Goal: Task Accomplishment & Management: Manage account settings

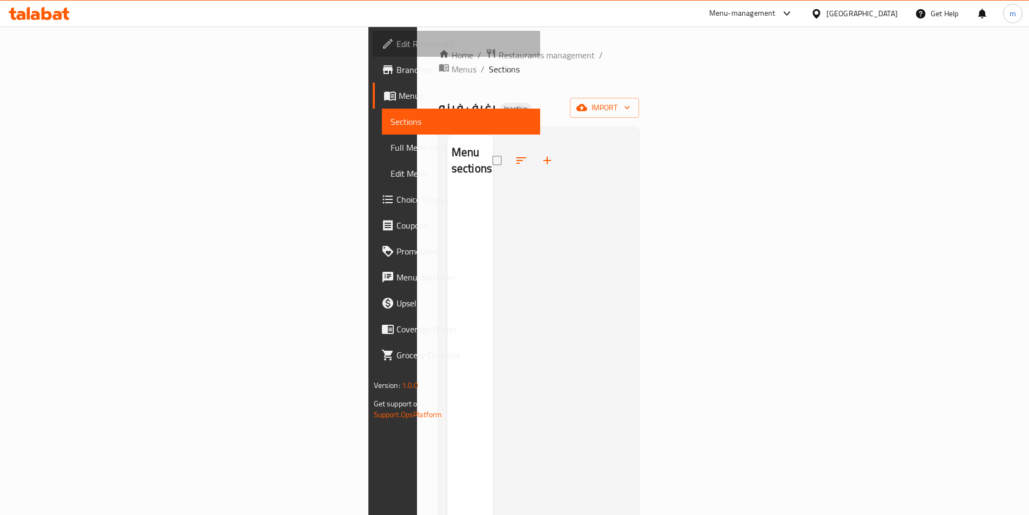
click at [397, 37] on span "Edit Restaurant" at bounding box center [464, 43] width 135 height 13
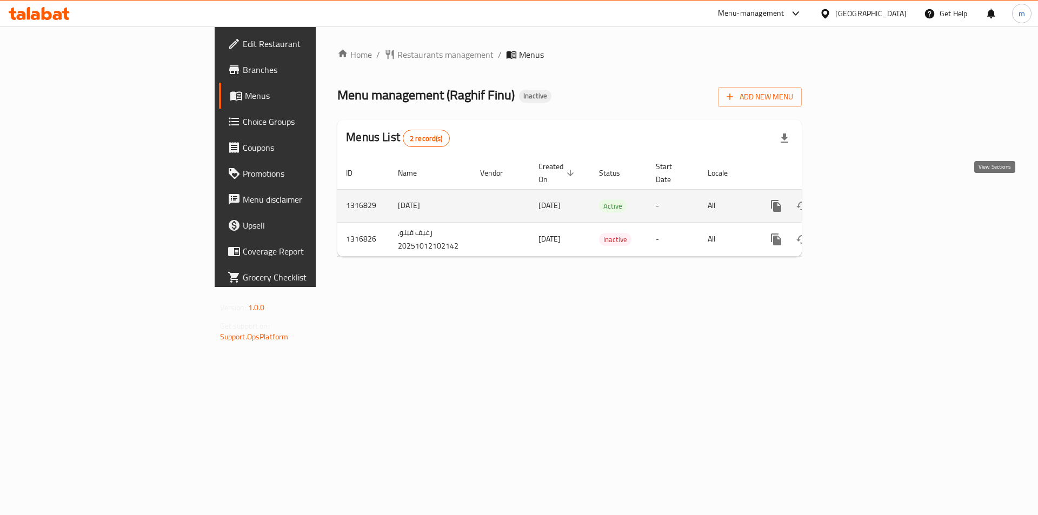
click at [860, 199] on icon "enhanced table" at bounding box center [853, 205] width 13 height 13
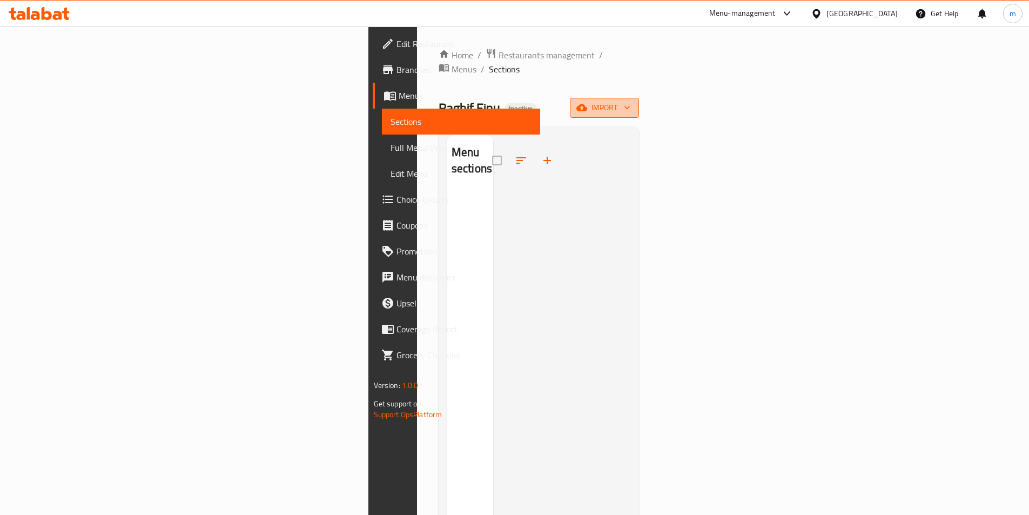
click at [631, 101] on span "import" at bounding box center [605, 108] width 52 height 14
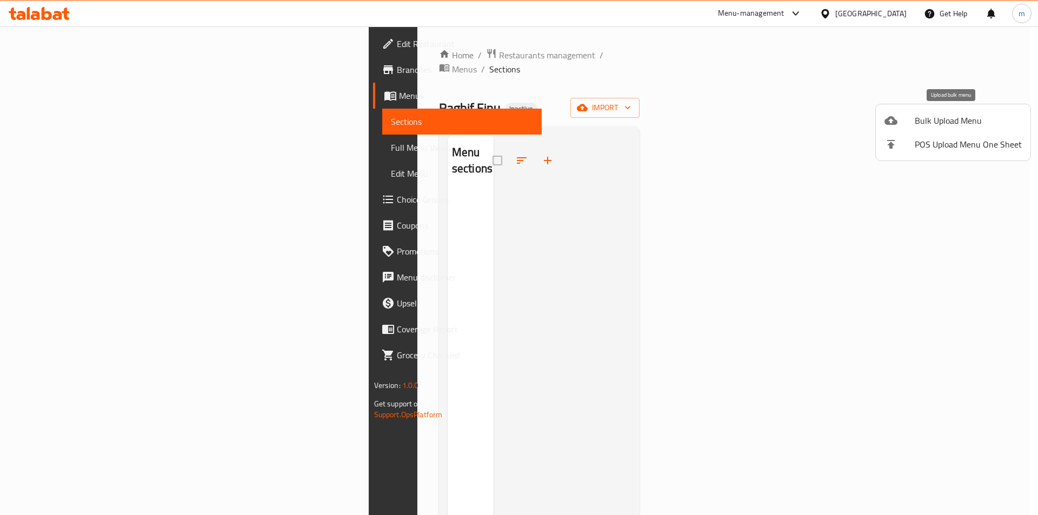
click at [903, 125] on div at bounding box center [899, 120] width 30 height 13
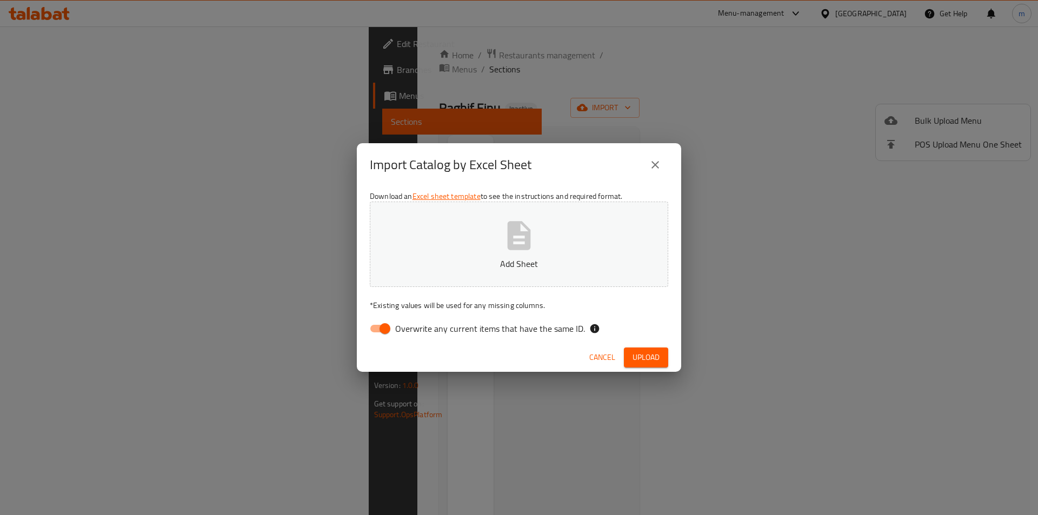
click at [382, 326] on input "Overwrite any current items that have the same ID." at bounding box center [385, 328] width 62 height 21
checkbox input "false"
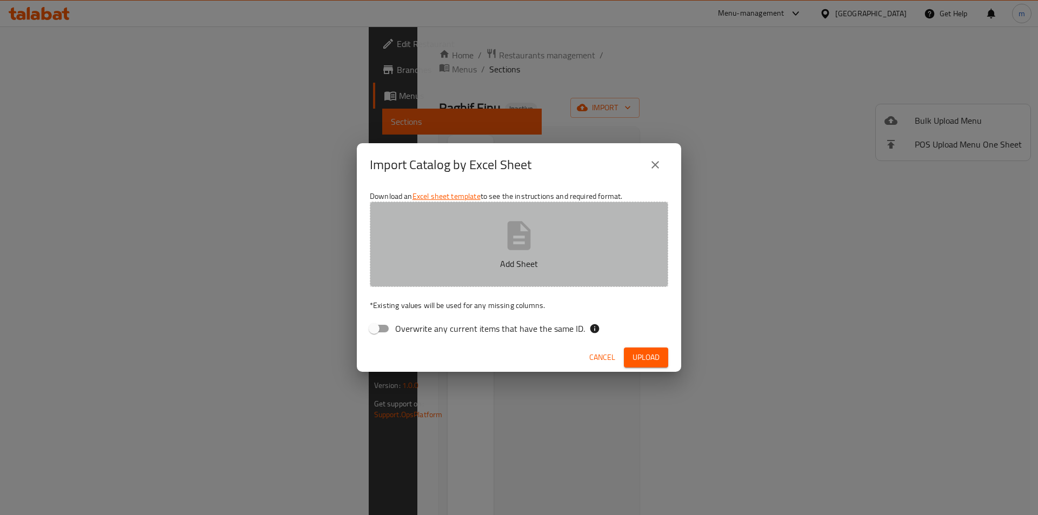
click at [543, 240] on button "Add Sheet" at bounding box center [519, 244] width 298 height 85
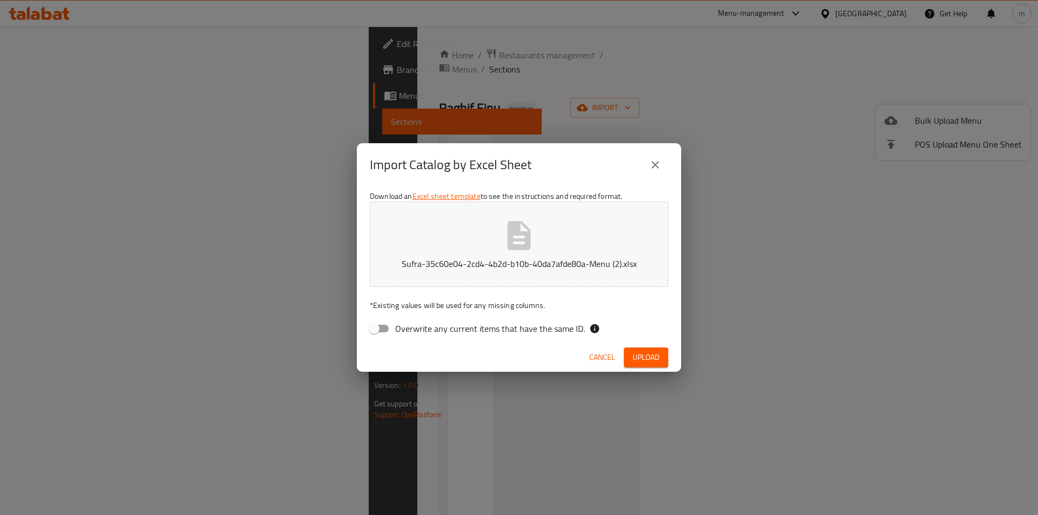
click at [653, 358] on span "Upload" at bounding box center [645, 358] width 27 height 14
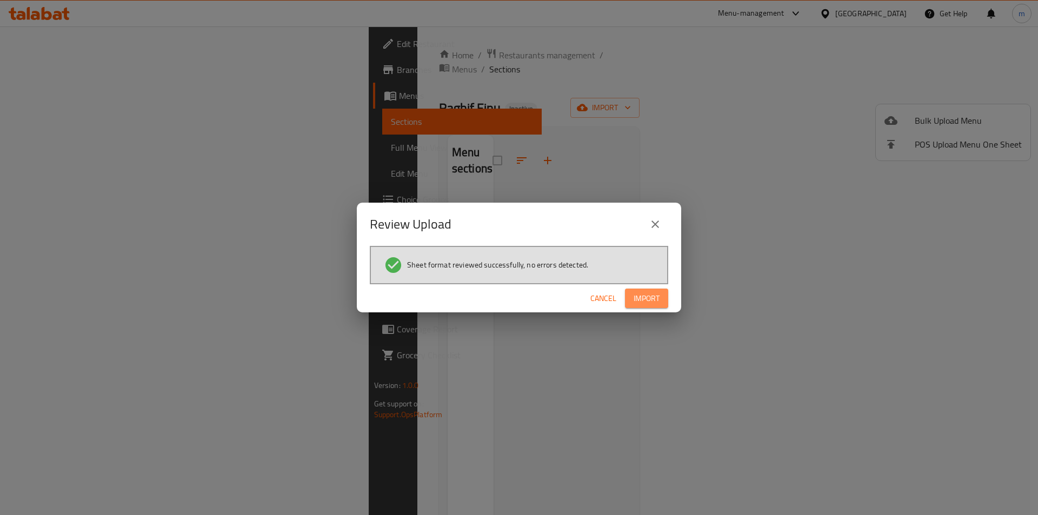
click at [658, 296] on span "Import" at bounding box center [646, 299] width 26 height 14
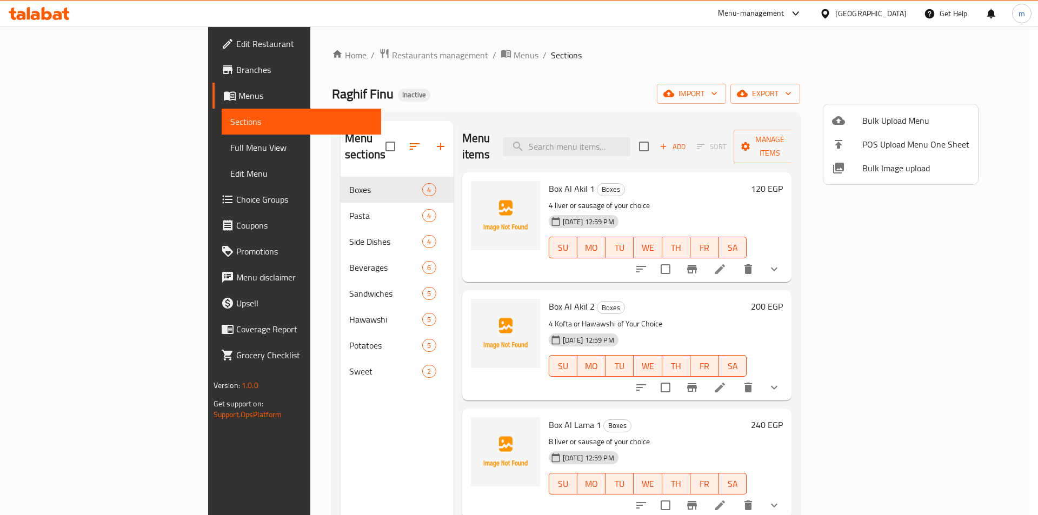
click at [564, 82] on div at bounding box center [519, 257] width 1038 height 515
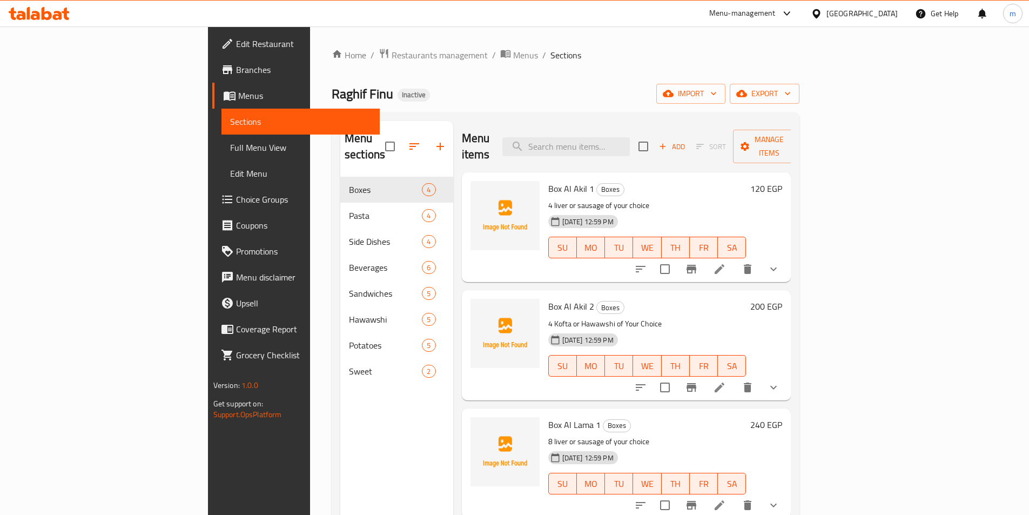
click at [222, 135] on link "Full Menu View" at bounding box center [301, 148] width 158 height 26
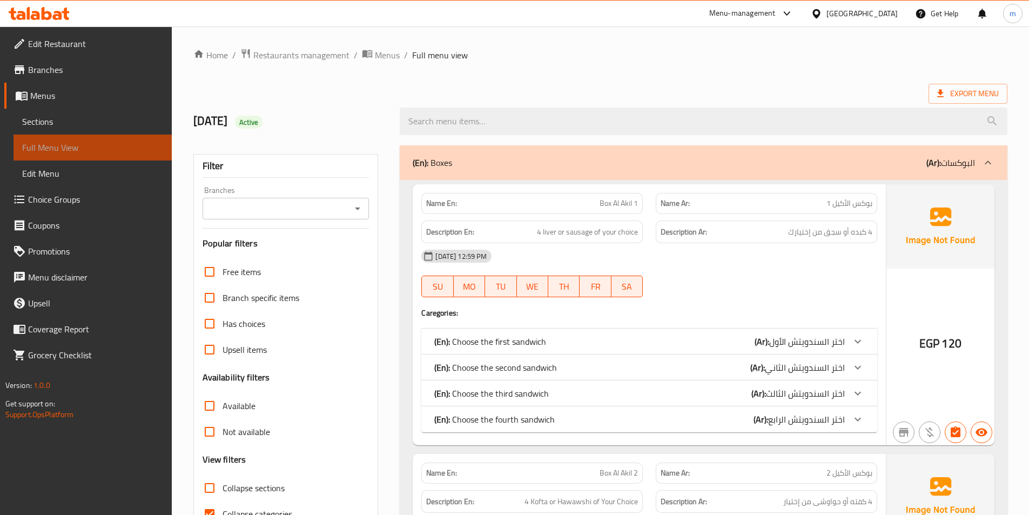
click at [82, 148] on span "Full Menu View" at bounding box center [92, 147] width 141 height 13
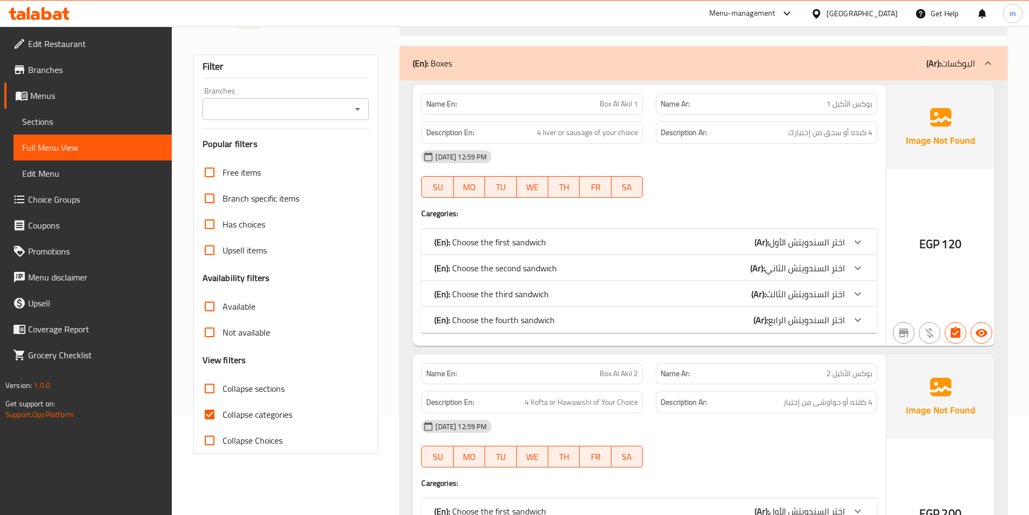
scroll to position [108, 0]
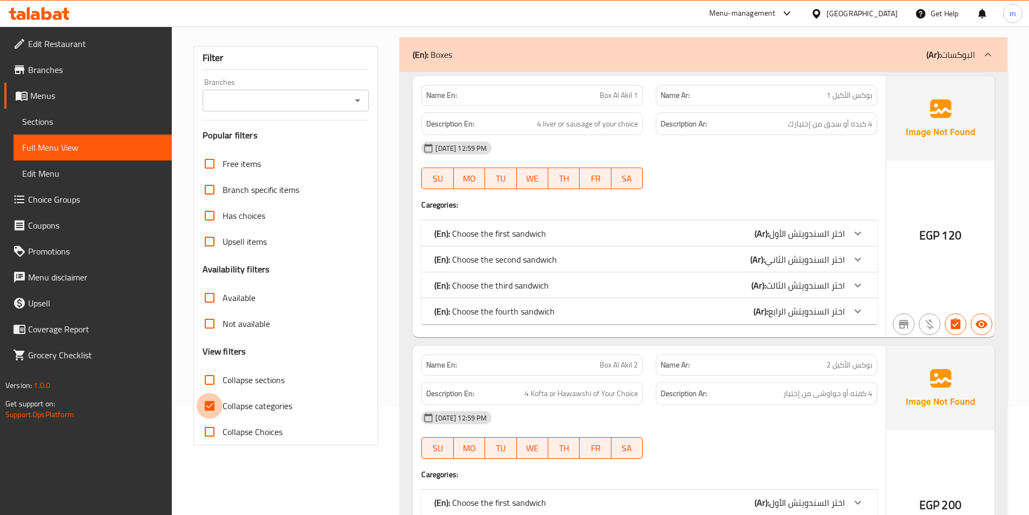
click at [220, 417] on input "Collapse categories" at bounding box center [210, 406] width 26 height 26
checkbox input "false"
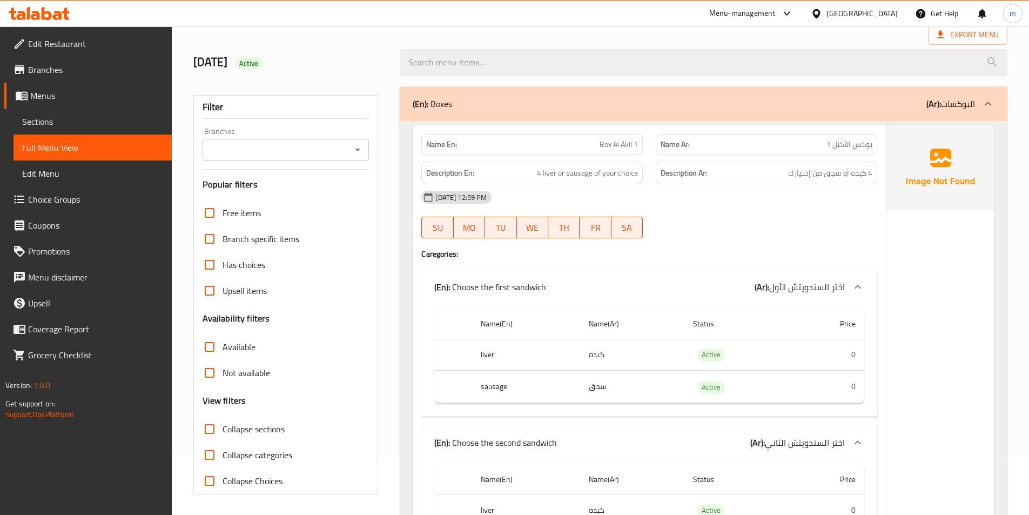
scroll to position [54, 0]
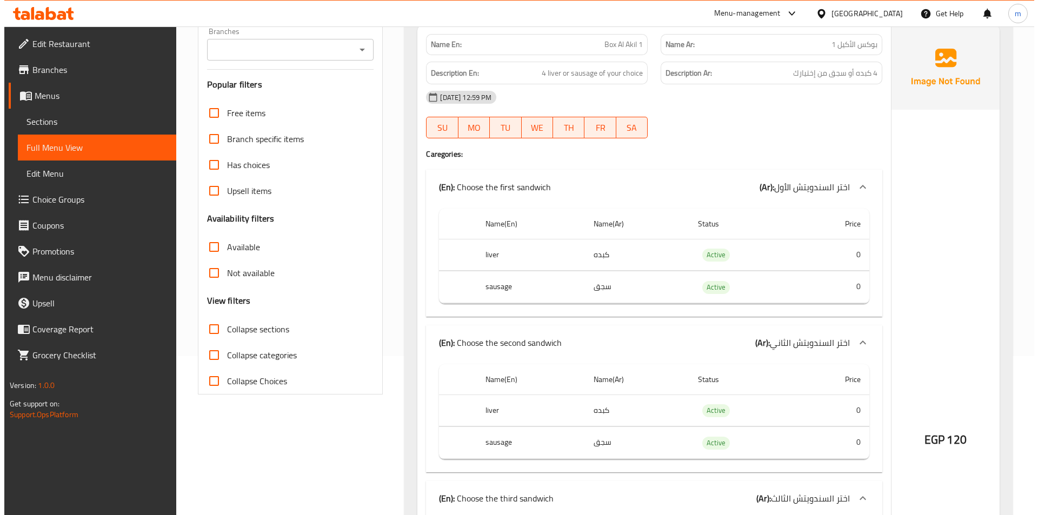
scroll to position [0, 0]
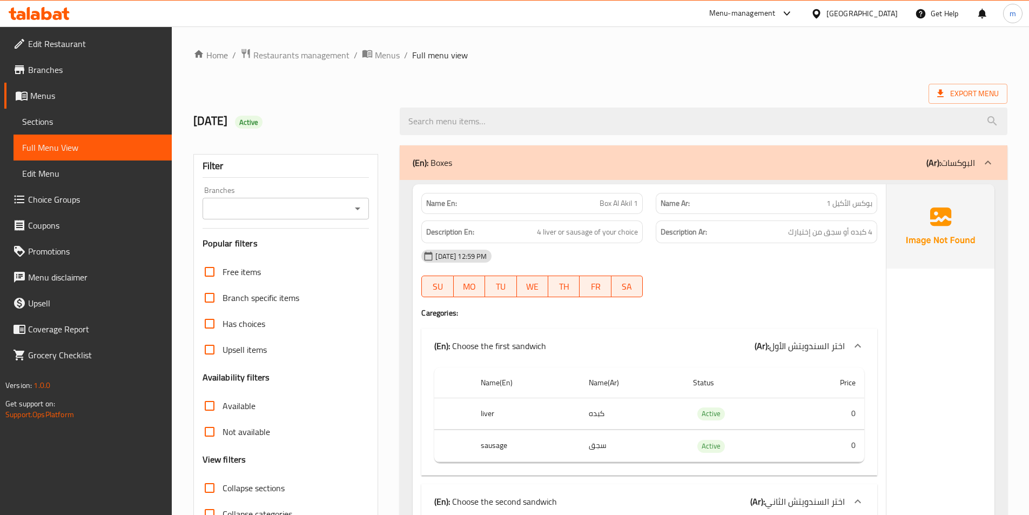
click at [73, 120] on span "Sections" at bounding box center [92, 121] width 141 height 13
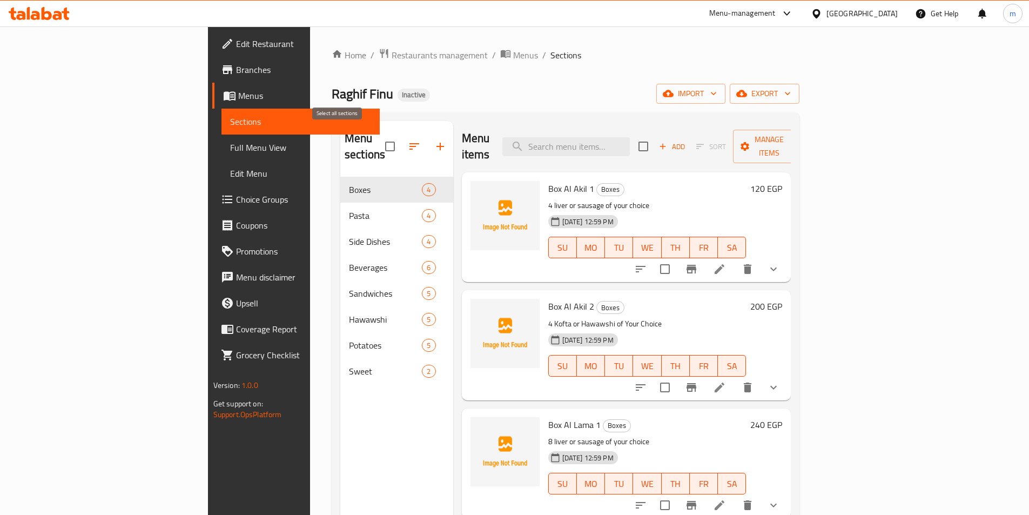
click at [379, 137] on input "checkbox" at bounding box center [390, 146] width 23 height 23
checkbox input "true"
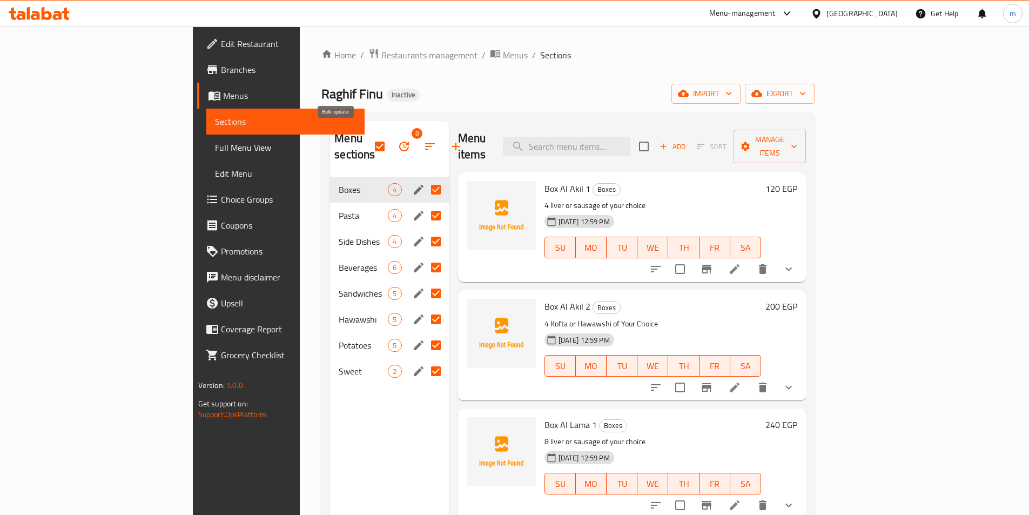
click at [398, 142] on icon "button" at bounding box center [404, 146] width 13 height 13
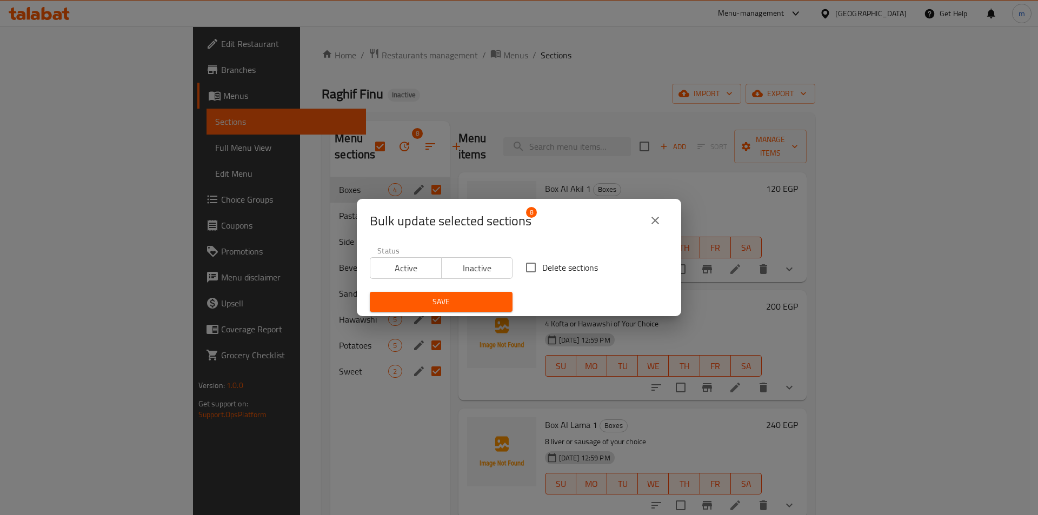
click at [534, 270] on input "Delete sections" at bounding box center [530, 267] width 23 height 23
checkbox input "true"
click at [449, 299] on span "Save" at bounding box center [440, 302] width 125 height 14
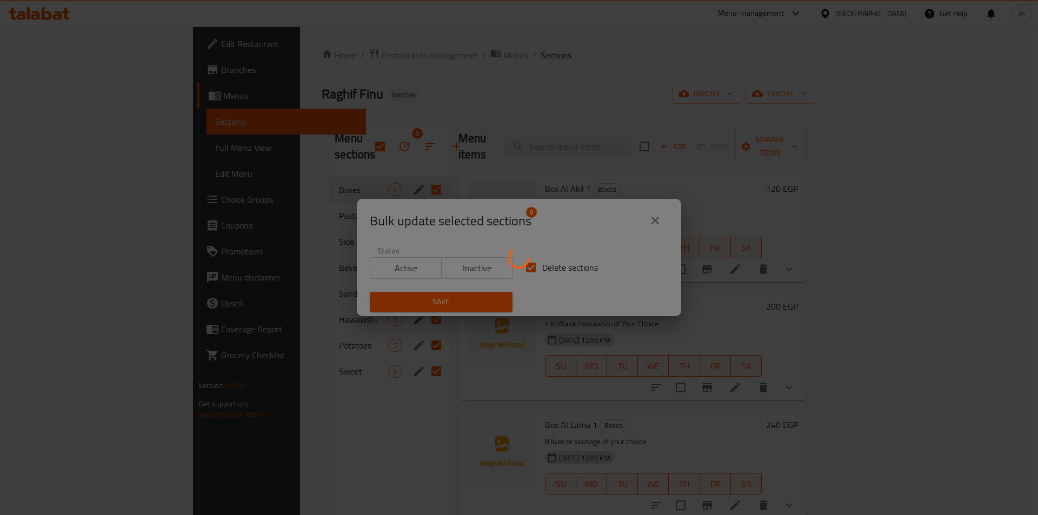
checkbox input "false"
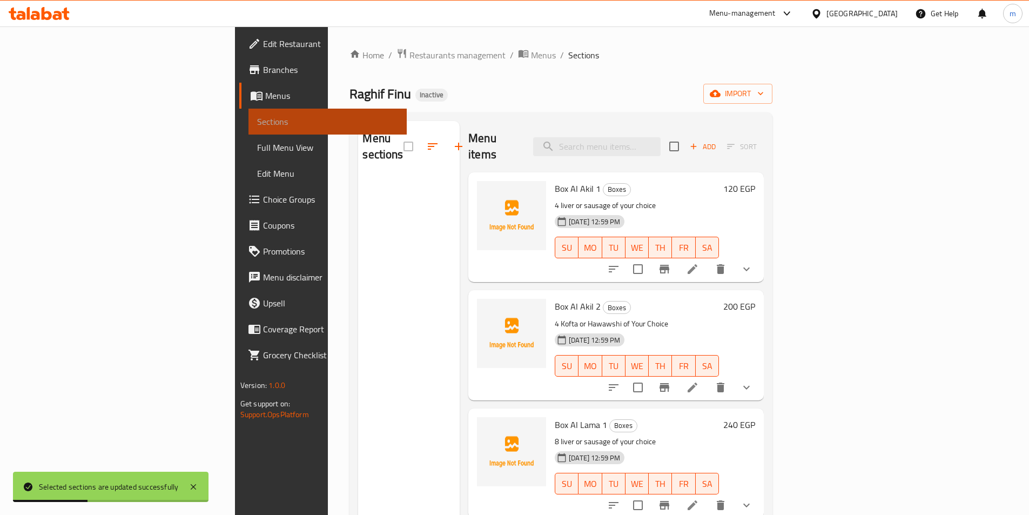
click at [257, 116] on span "Sections" at bounding box center [327, 121] width 141 height 13
click at [250, 96] on span at bounding box center [257, 95] width 15 height 13
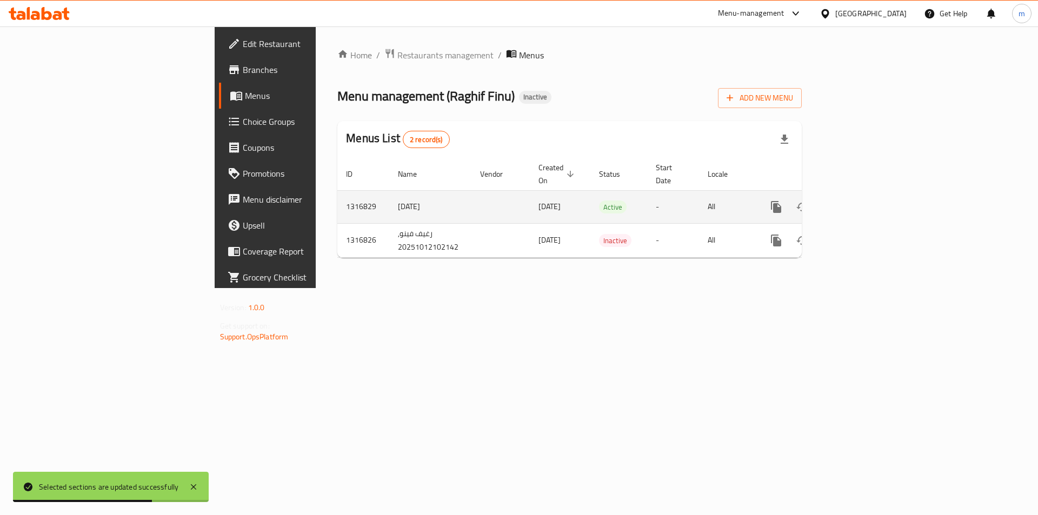
click at [860, 200] on icon "enhanced table" at bounding box center [853, 206] width 13 height 13
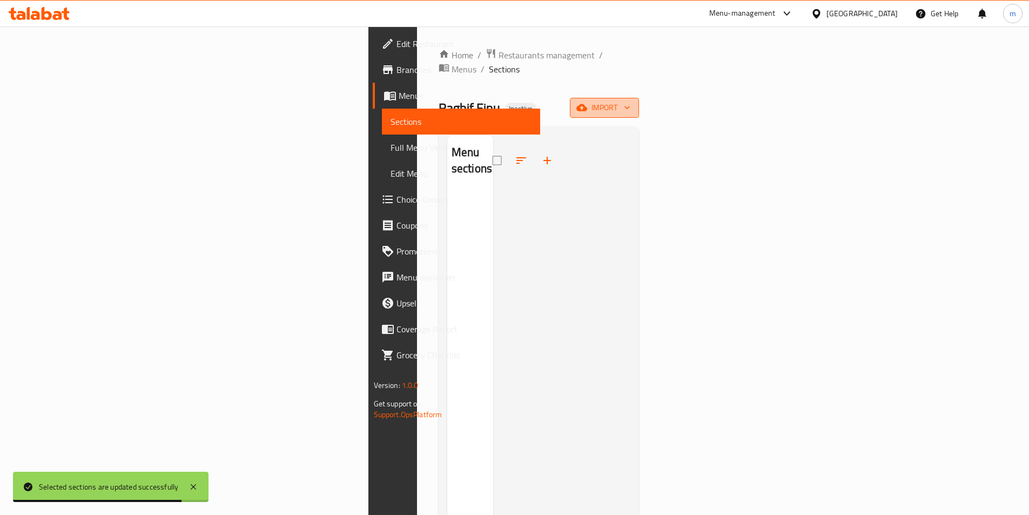
click at [631, 101] on span "import" at bounding box center [605, 108] width 52 height 14
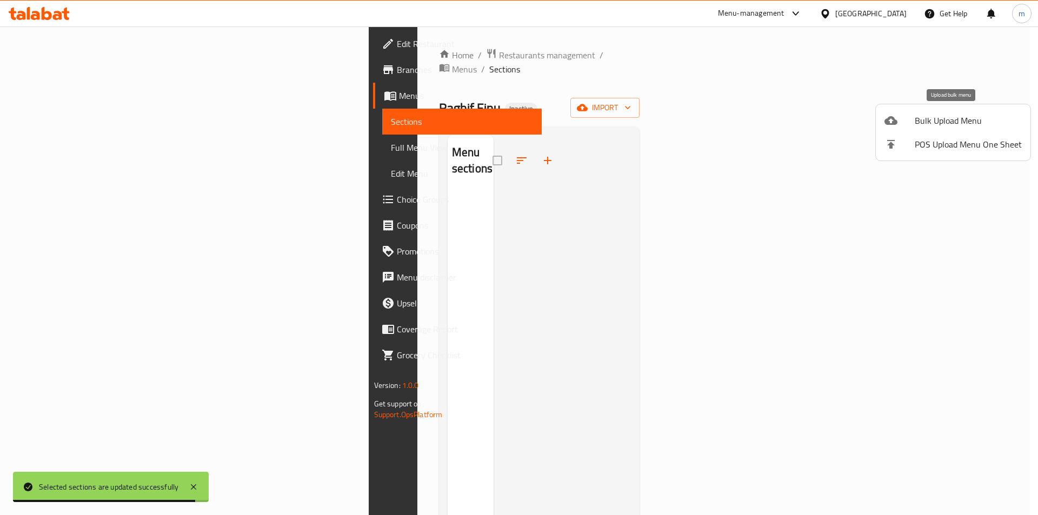
click at [984, 126] on span "Bulk Upload Menu" at bounding box center [967, 120] width 107 height 13
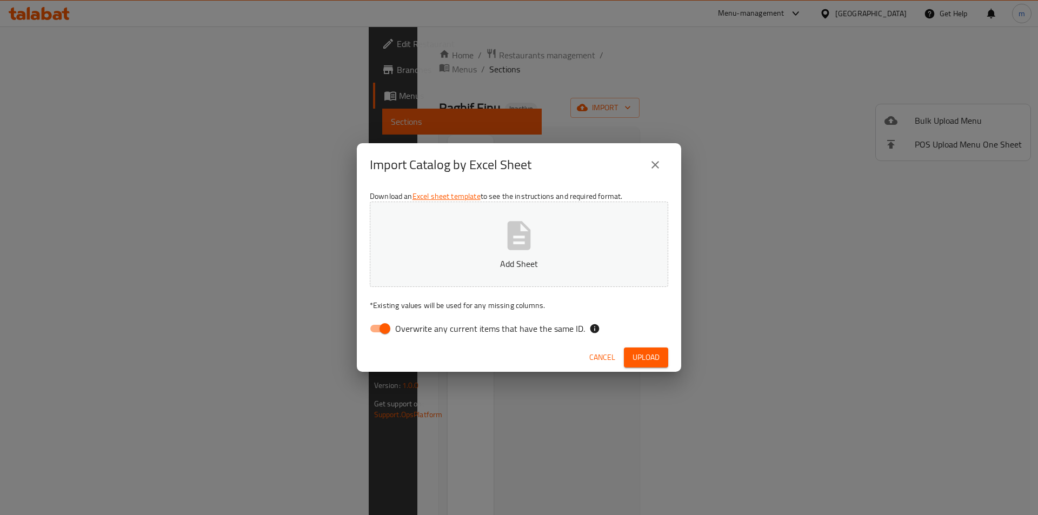
click at [382, 328] on input "Overwrite any current items that have the same ID." at bounding box center [385, 328] width 62 height 21
checkbox input "false"
click at [461, 265] on p "Add Sheet" at bounding box center [518, 263] width 265 height 13
drag, startPoint x: 715, startPoint y: 256, endPoint x: 715, endPoint y: 246, distance: 10.3
click at [717, 253] on div "Import Catalog by Excel Sheet Download an Excel sheet template to see the instr…" at bounding box center [519, 257] width 1038 height 515
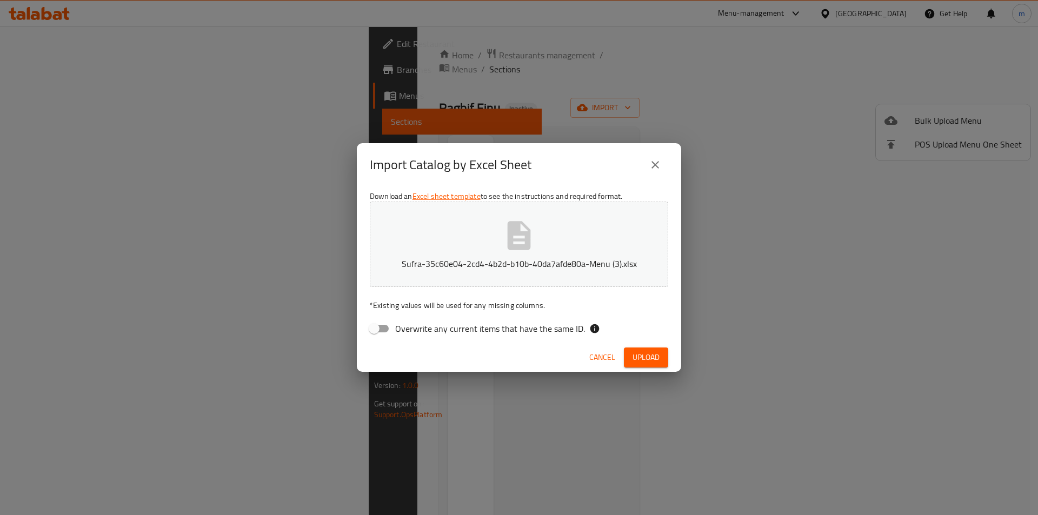
click at [651, 163] on icon "close" at bounding box center [654, 164] width 13 height 13
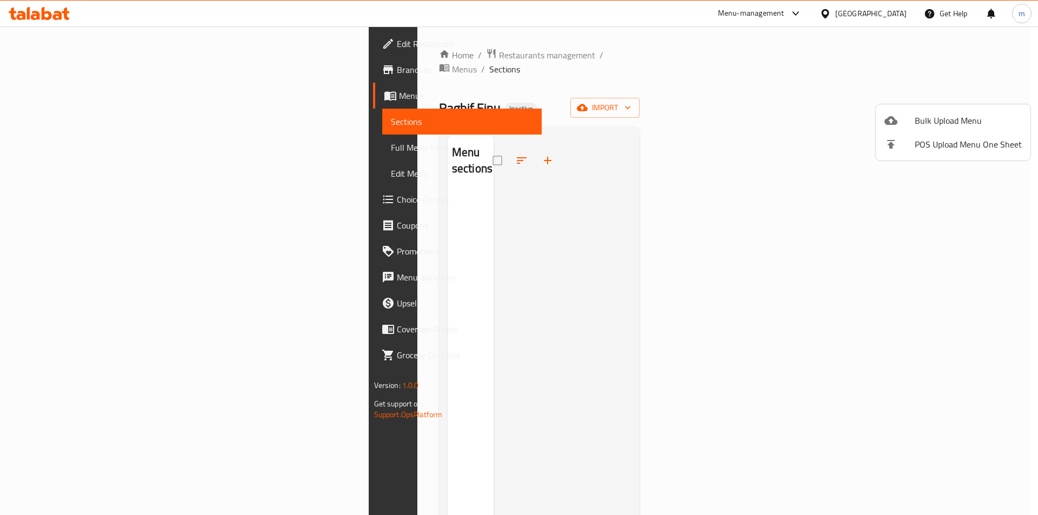
drag, startPoint x: 765, startPoint y: 185, endPoint x: 801, endPoint y: 166, distance: 40.9
click at [765, 185] on div at bounding box center [519, 257] width 1038 height 515
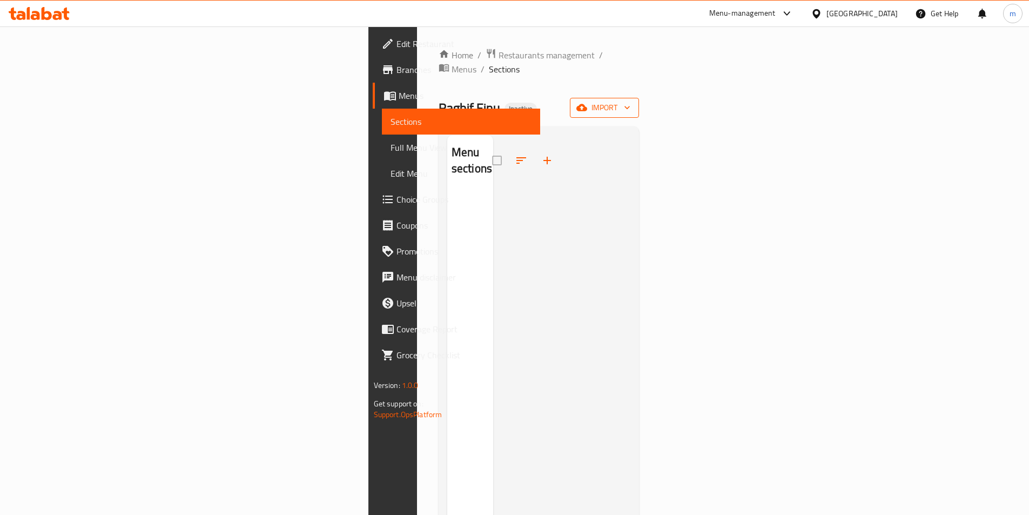
click at [631, 101] on span "import" at bounding box center [605, 108] width 52 height 14
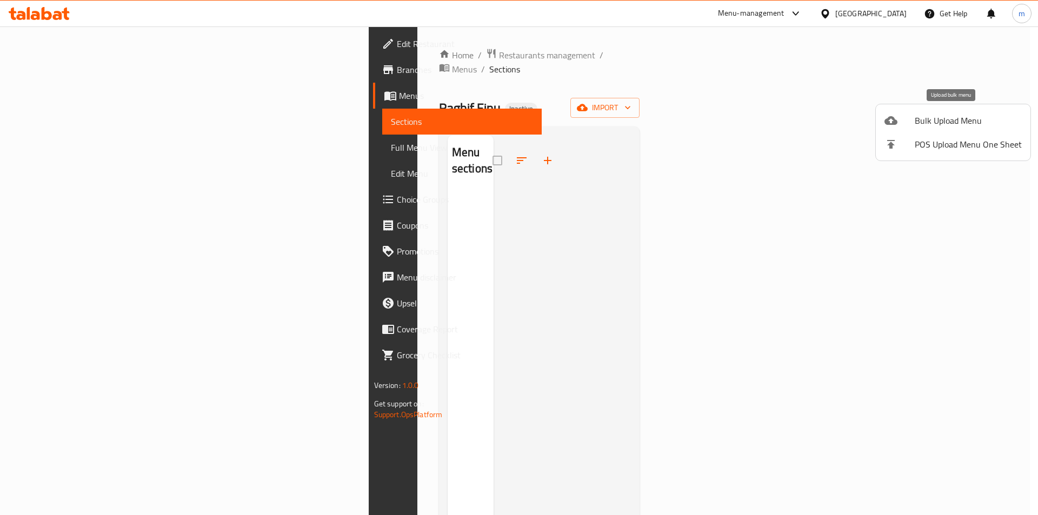
click at [962, 120] on span "Bulk Upload Menu" at bounding box center [967, 120] width 107 height 13
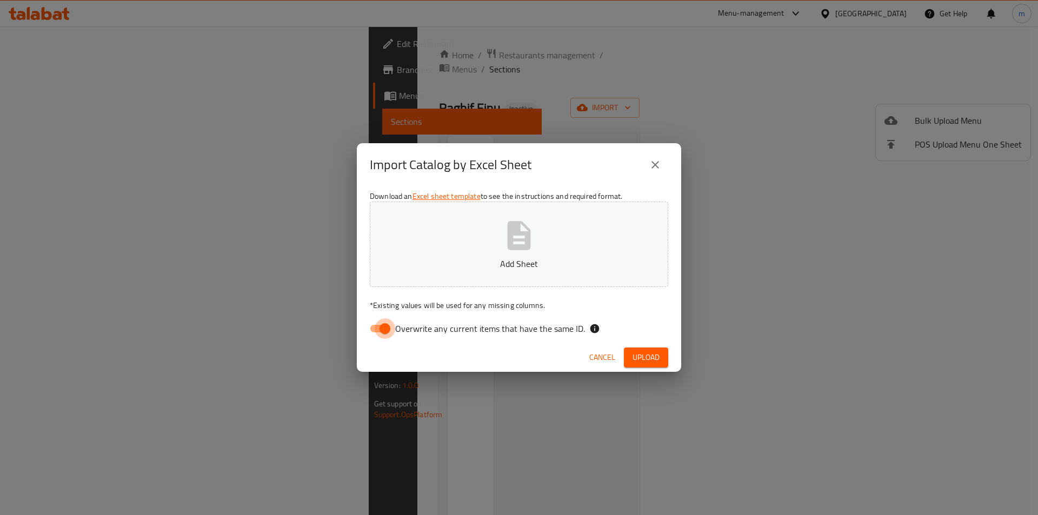
click at [376, 330] on input "Overwrite any current items that have the same ID." at bounding box center [385, 328] width 62 height 21
checkbox input "false"
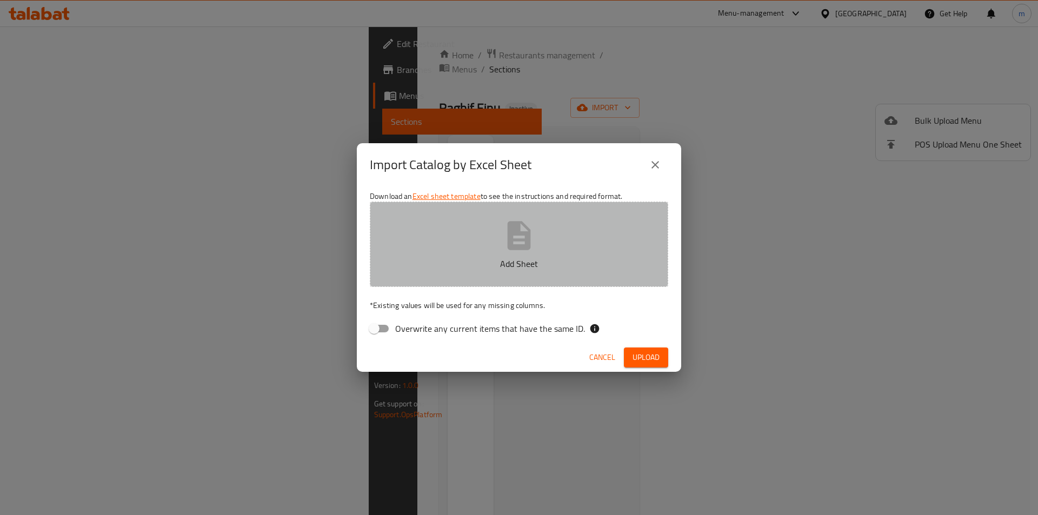
click at [475, 253] on button "Add Sheet" at bounding box center [519, 244] width 298 height 85
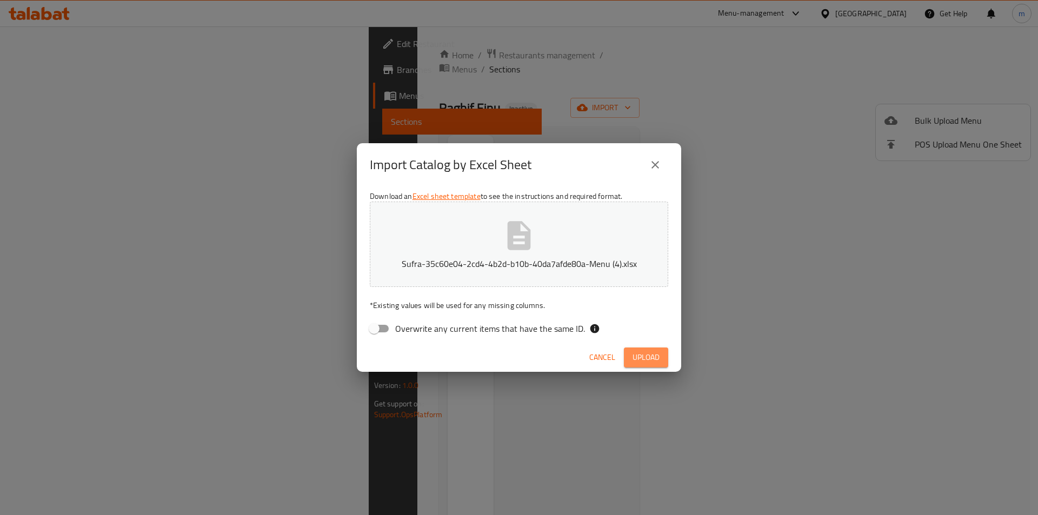
click at [647, 354] on span "Upload" at bounding box center [645, 358] width 27 height 14
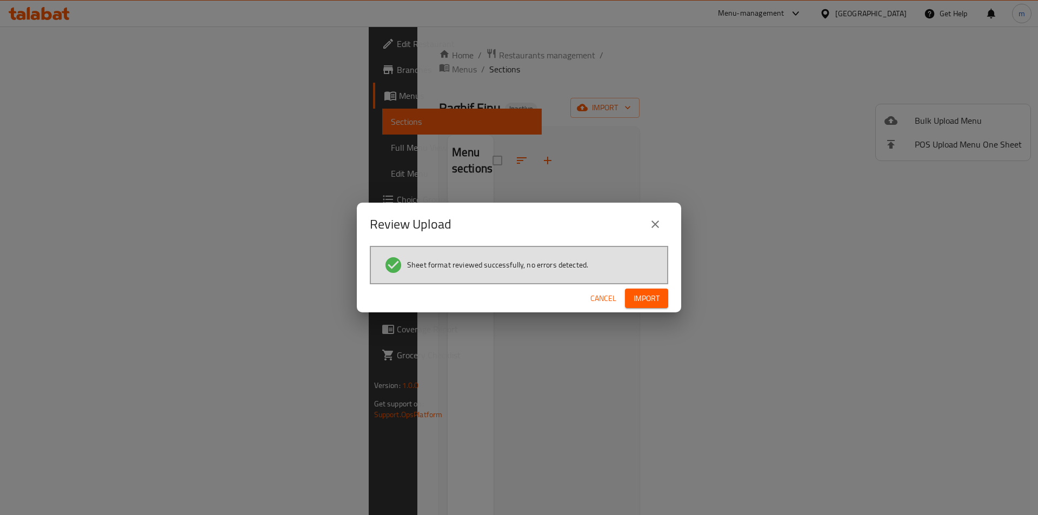
click at [647, 293] on span "Import" at bounding box center [646, 299] width 26 height 14
click at [646, 300] on icon "button" at bounding box center [650, 298] width 15 height 15
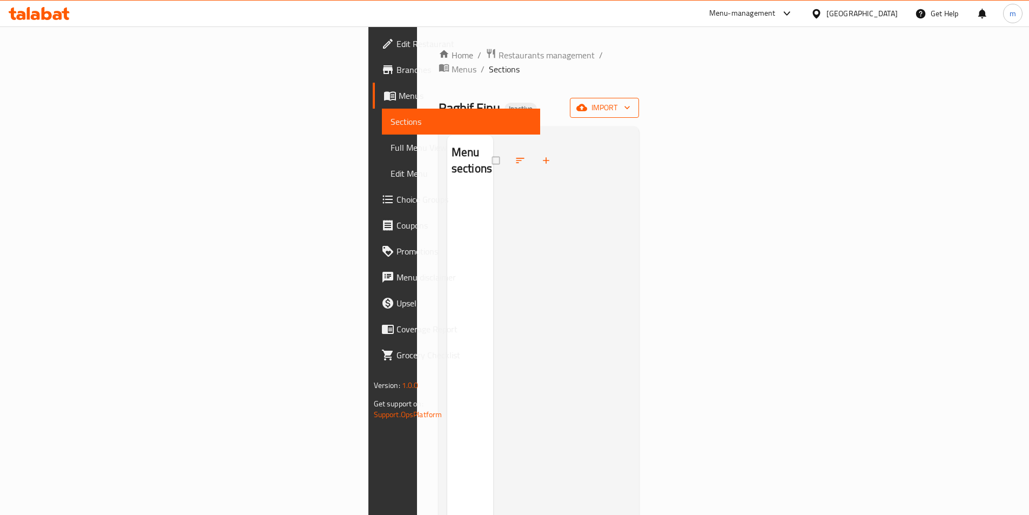
drag, startPoint x: 970, startPoint y: 77, endPoint x: 971, endPoint y: 85, distance: 8.8
click at [640, 81] on div "Home / Restaurants management / Menus / Sections Raghif Finu Inactive import Me…" at bounding box center [539, 353] width 201 height 611
click at [631, 101] on span "import" at bounding box center [605, 108] width 52 height 14
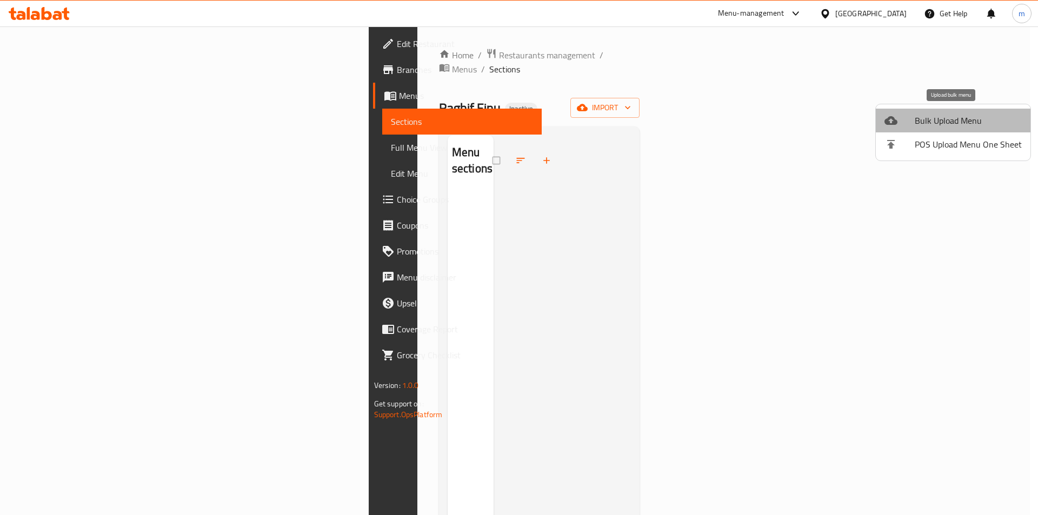
click at [953, 120] on span "Bulk Upload Menu" at bounding box center [967, 120] width 107 height 13
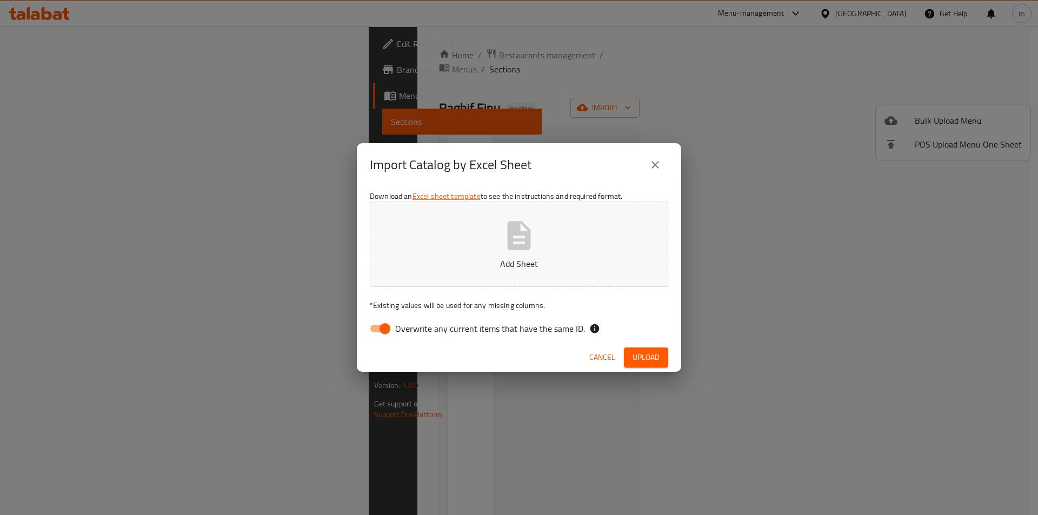
click at [395, 328] on input "Overwrite any current items that have the same ID." at bounding box center [385, 328] width 62 height 21
checkbox input "false"
click at [458, 258] on p "Add Sheet" at bounding box center [518, 263] width 265 height 13
click at [657, 357] on span "Upload" at bounding box center [645, 358] width 27 height 14
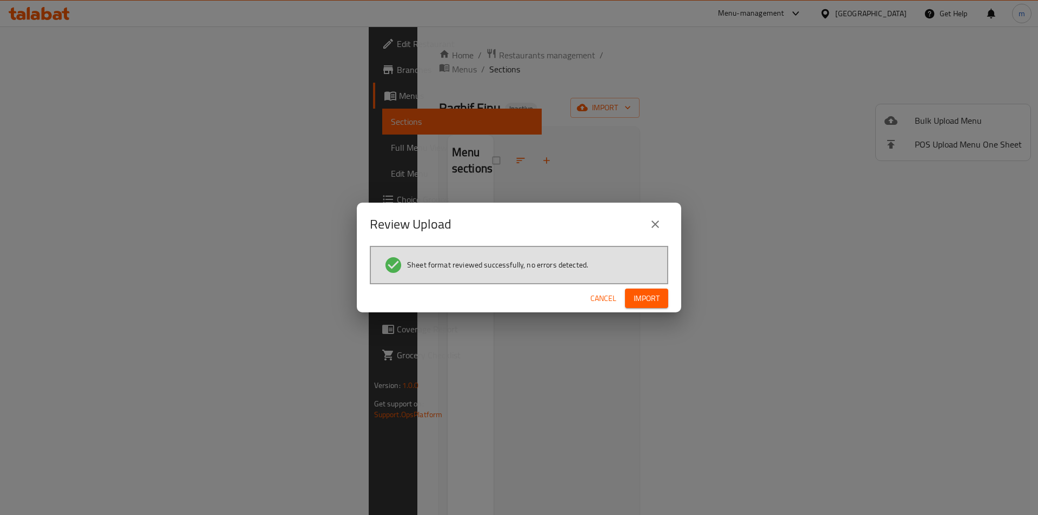
click at [642, 299] on span "Import" at bounding box center [646, 299] width 26 height 14
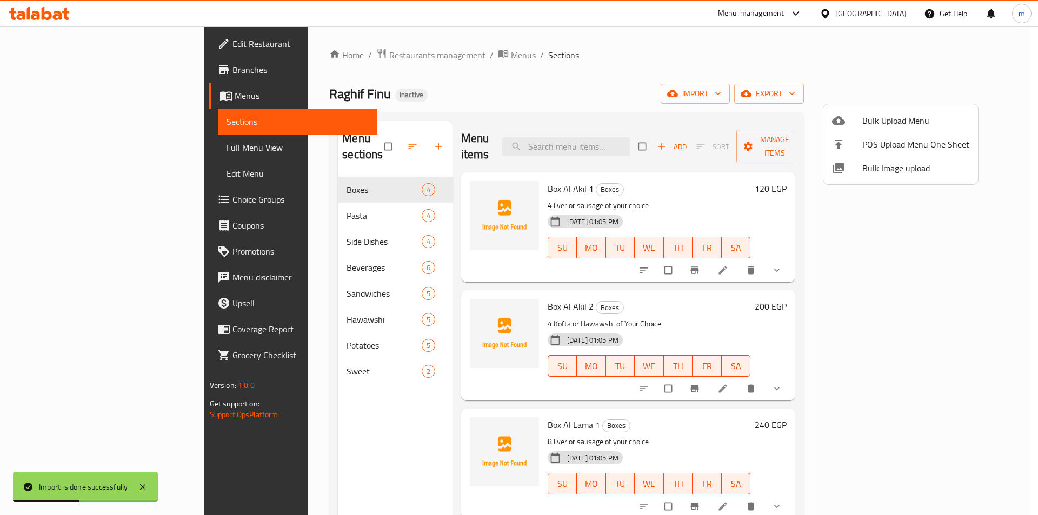
click at [260, 396] on div at bounding box center [519, 257] width 1038 height 515
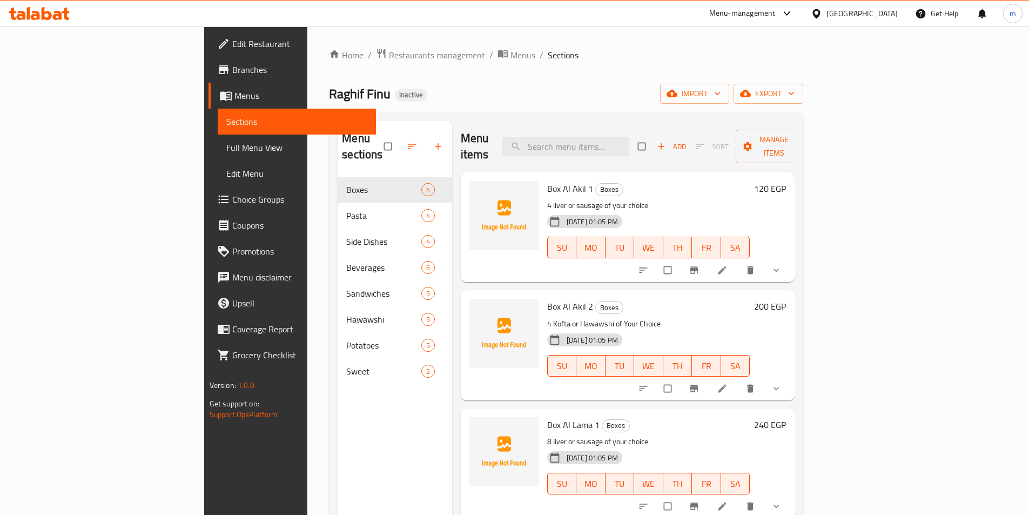
click at [226, 144] on span "Full Menu View" at bounding box center [296, 147] width 141 height 13
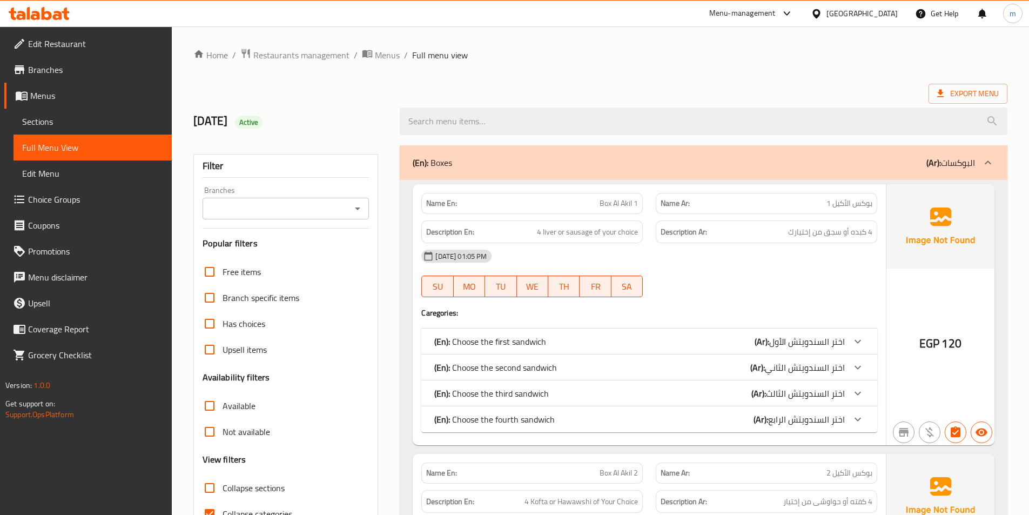
scroll to position [162, 0]
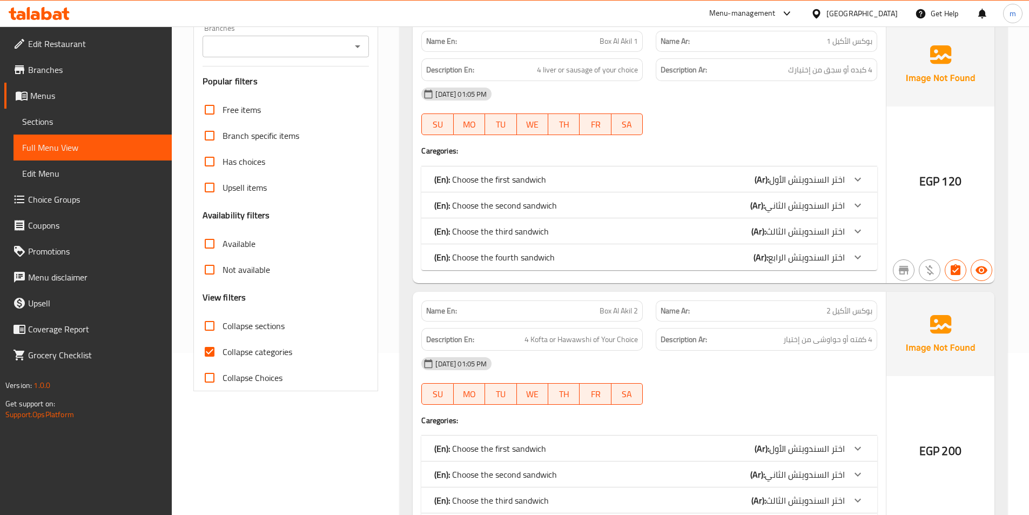
click at [265, 353] on span "Collapse categories" at bounding box center [258, 351] width 70 height 13
click at [223, 353] on input "Collapse categories" at bounding box center [210, 352] width 26 height 26
checkbox input "false"
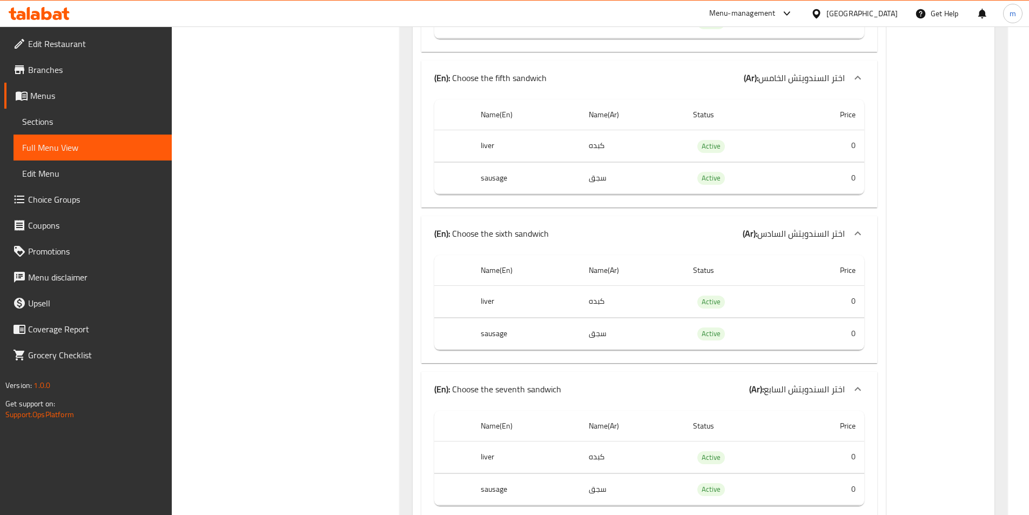
scroll to position [2378, 0]
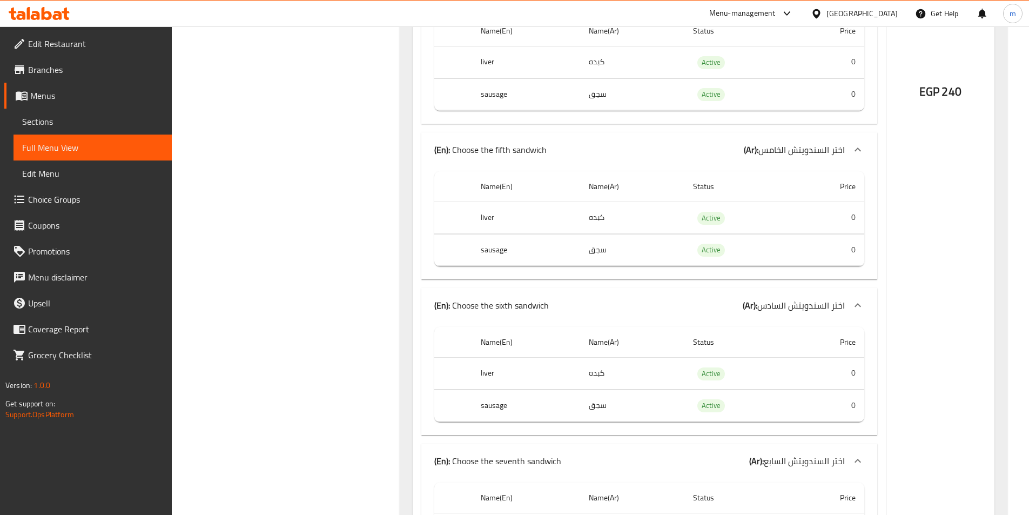
click at [75, 117] on span "Sections" at bounding box center [92, 121] width 141 height 13
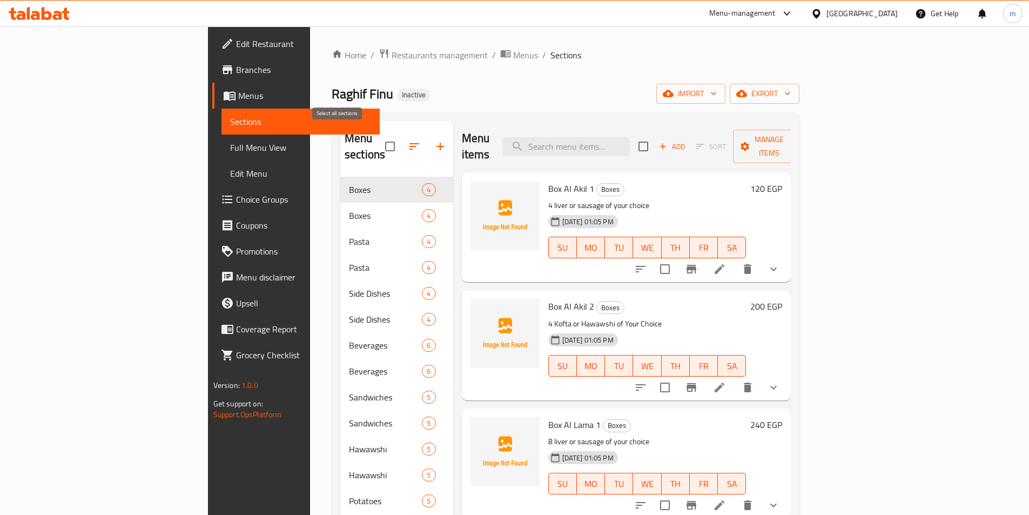
click at [379, 136] on input "checkbox" at bounding box center [390, 146] width 23 height 23
checkbox input "true"
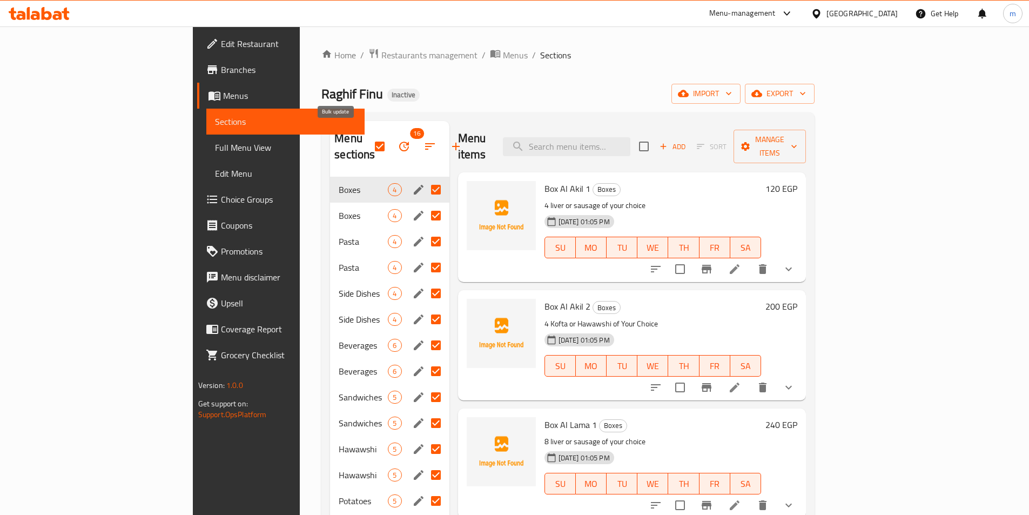
click at [398, 142] on icon "button" at bounding box center [404, 146] width 13 height 13
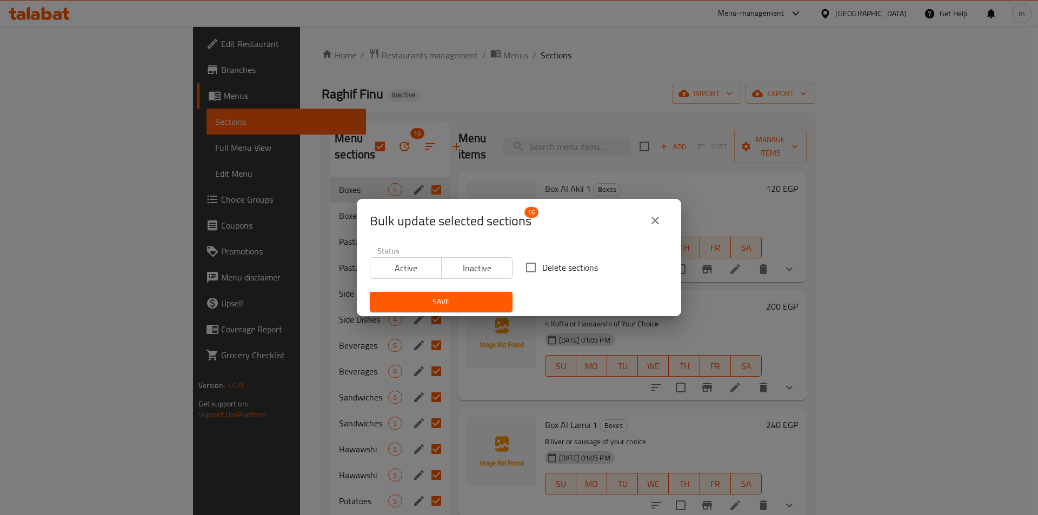
click at [547, 278] on label "Delete sections" at bounding box center [558, 267] width 78 height 23
click at [542, 278] on input "Delete sections" at bounding box center [530, 267] width 23 height 23
checkbox input "true"
click at [469, 302] on span "Save" at bounding box center [440, 302] width 125 height 14
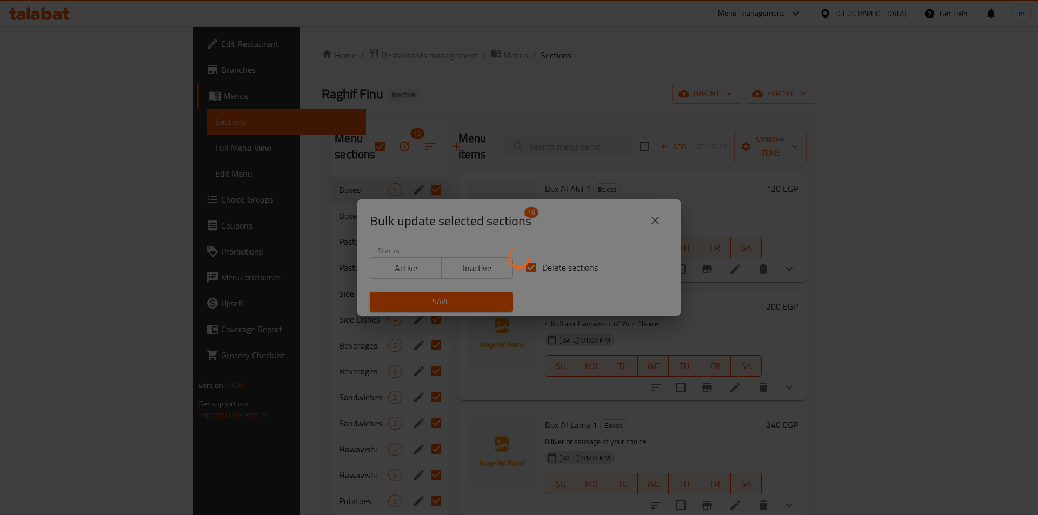
checkbox input "false"
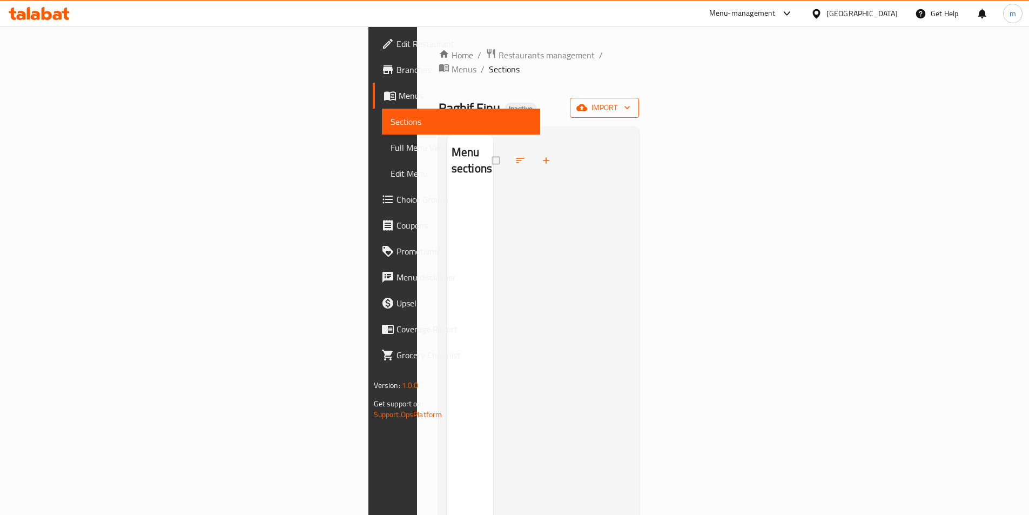
click at [639, 102] on button "import" at bounding box center [604, 108] width 69 height 20
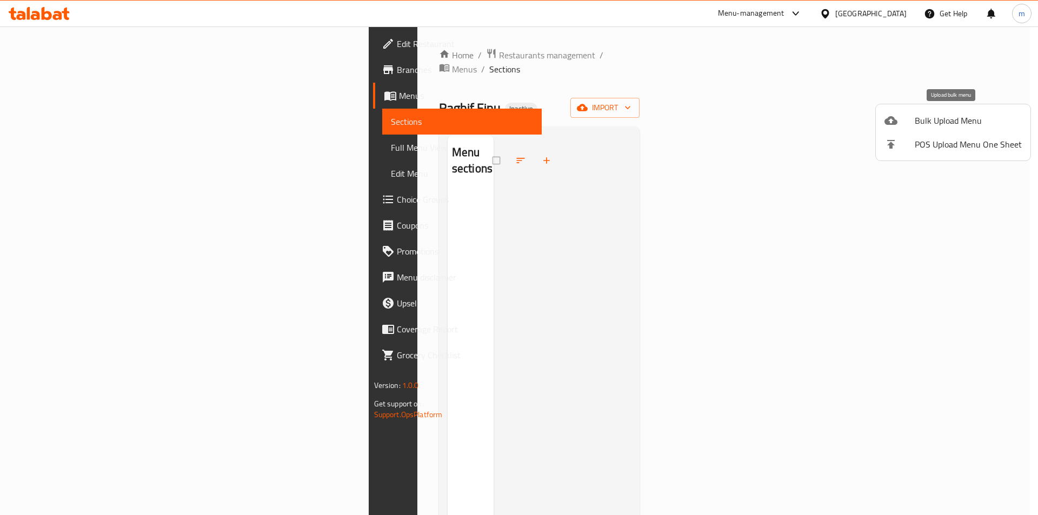
click at [937, 127] on span "Bulk Upload Menu" at bounding box center [967, 120] width 107 height 13
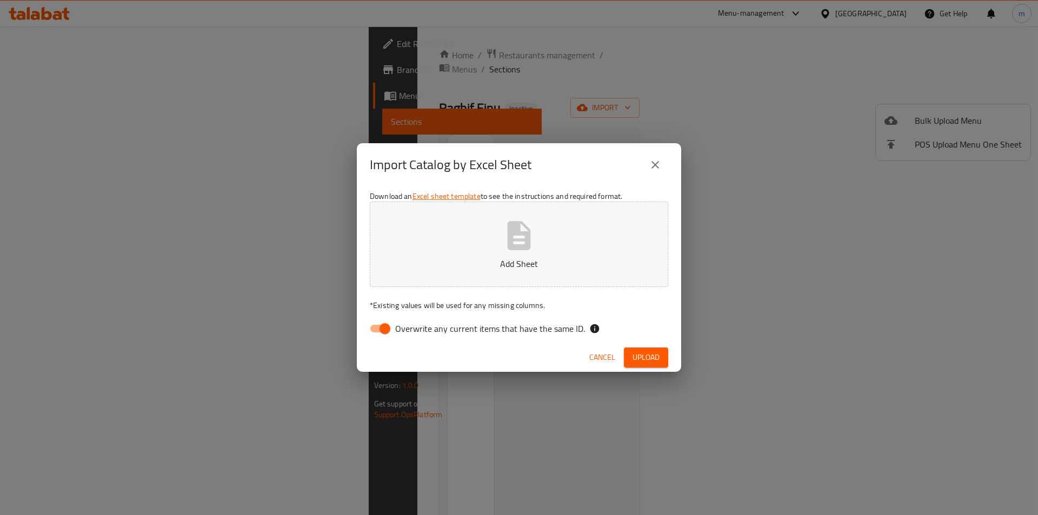
click at [389, 328] on input "Overwrite any current items that have the same ID." at bounding box center [385, 328] width 62 height 21
checkbox input "false"
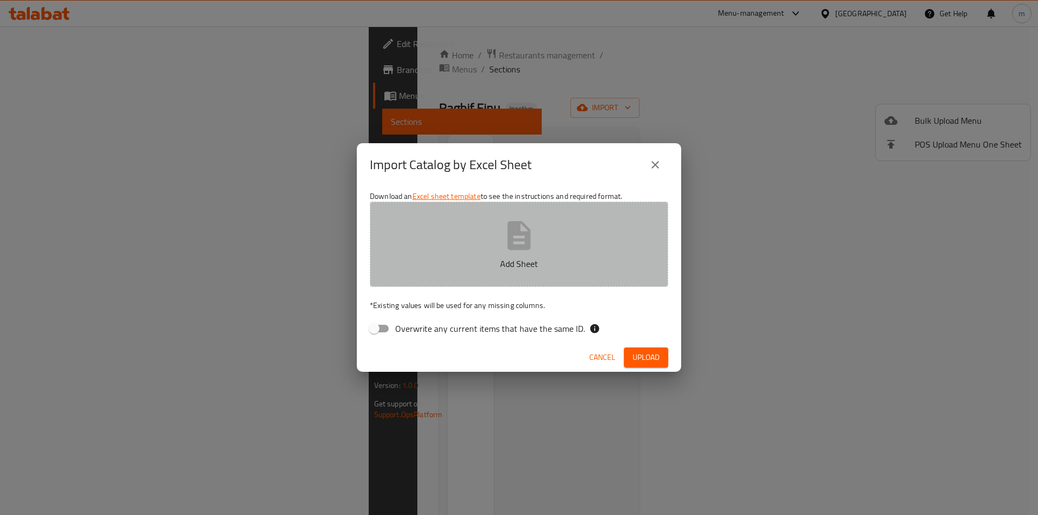
click at [541, 255] on button "Add Sheet" at bounding box center [519, 244] width 298 height 85
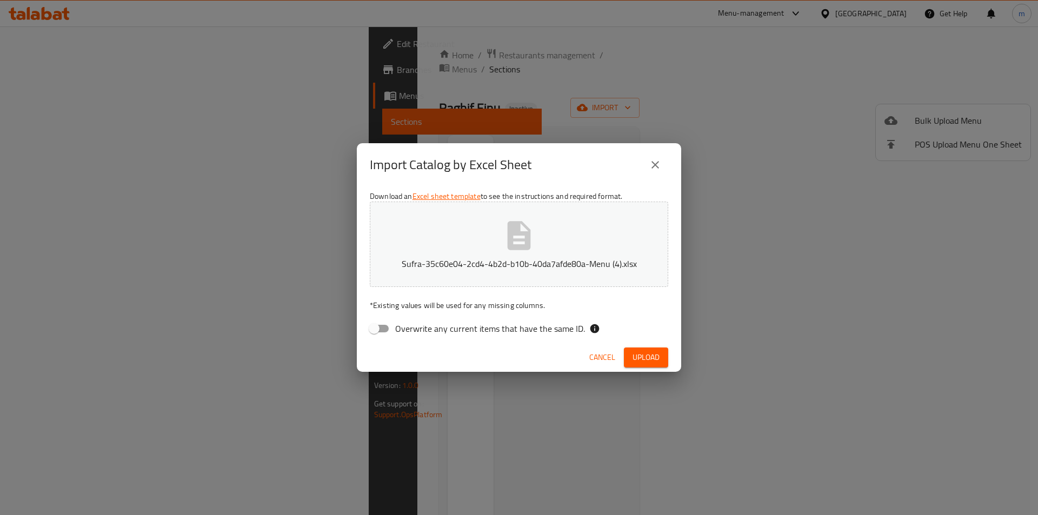
click at [639, 359] on span "Upload" at bounding box center [645, 358] width 27 height 14
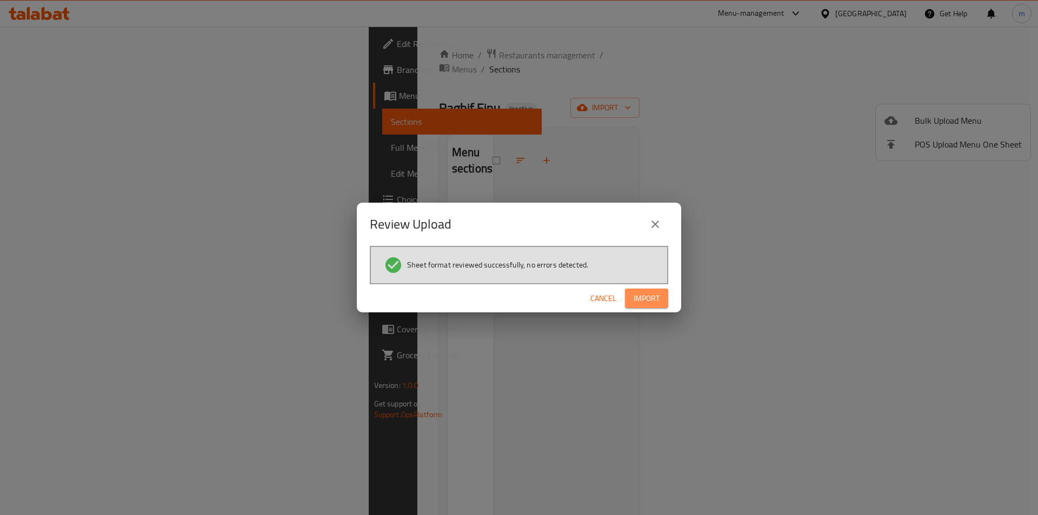
click at [657, 301] on span "Import" at bounding box center [646, 299] width 26 height 14
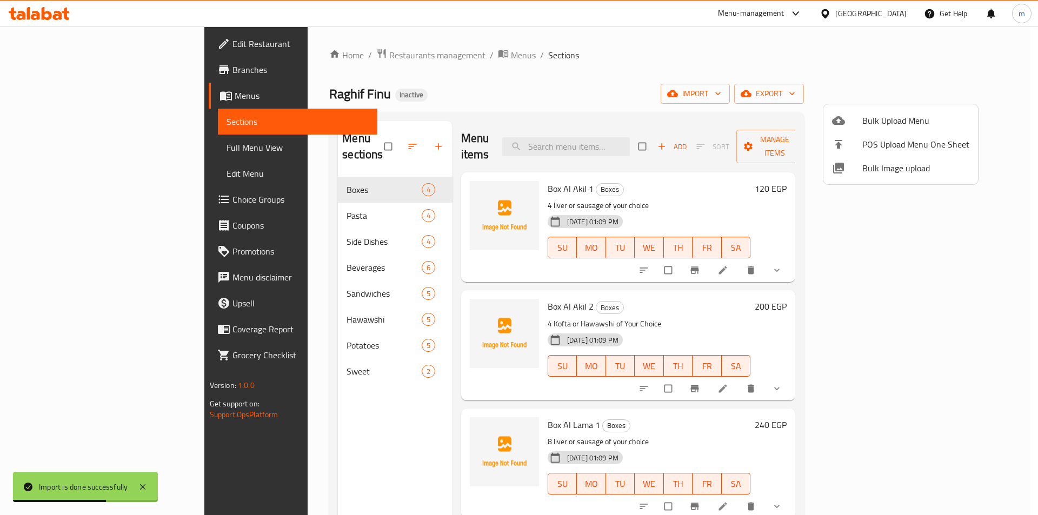
click at [100, 160] on div at bounding box center [519, 257] width 1038 height 515
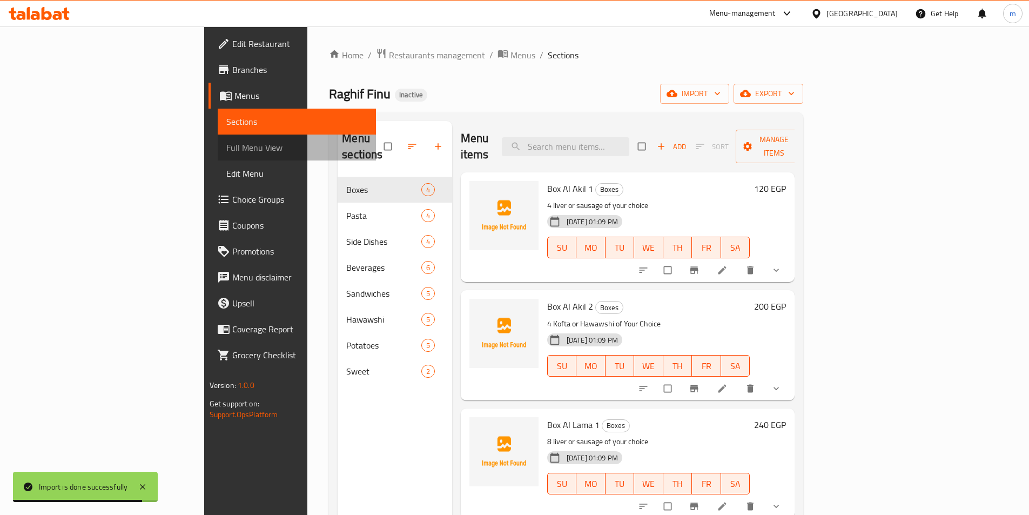
click at [218, 160] on link "Full Menu View" at bounding box center [297, 148] width 158 height 26
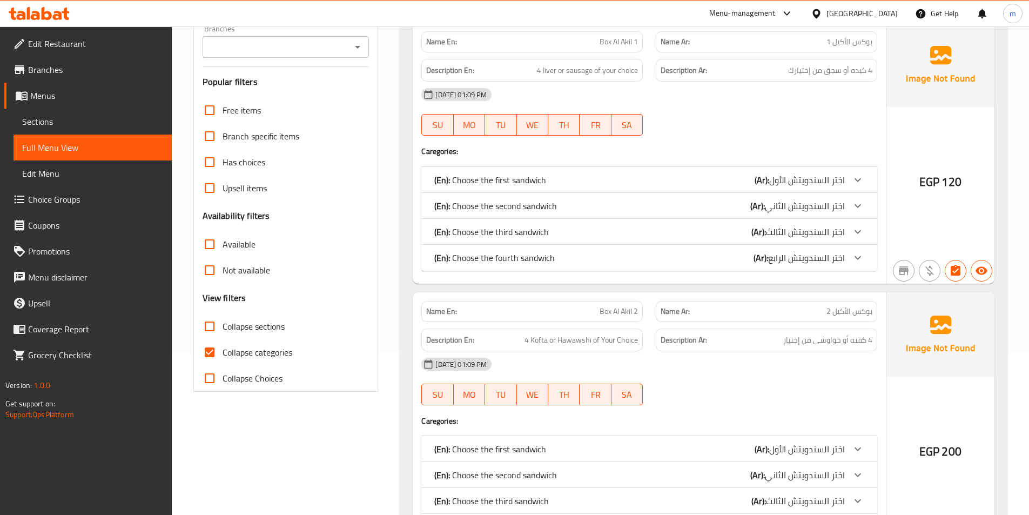
scroll to position [162, 0]
click at [229, 342] on label "Collapse categories" at bounding box center [245, 352] width 96 height 26
click at [223, 342] on input "Collapse categories" at bounding box center [210, 352] width 26 height 26
checkbox input "false"
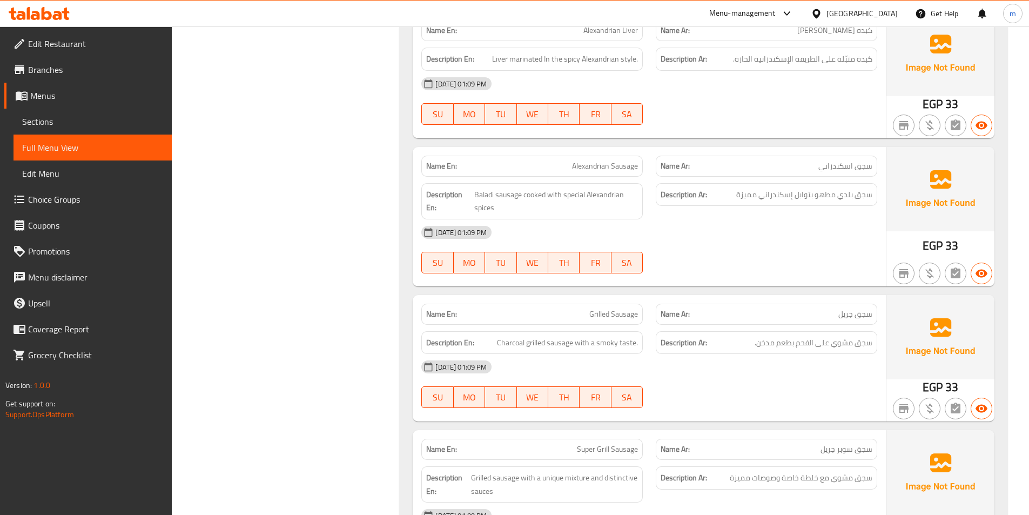
scroll to position [7025, 0]
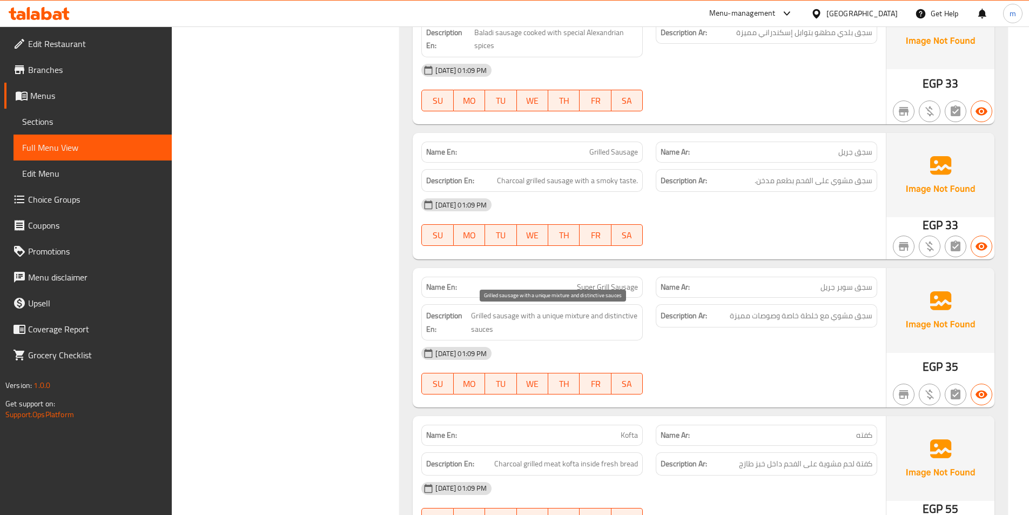
click at [633, 318] on span "Grilled sausage with a unique mixture and distinctive sauces" at bounding box center [555, 322] width 168 height 26
click at [624, 293] on span "Super Grill Sausage" at bounding box center [607, 287] width 61 height 11
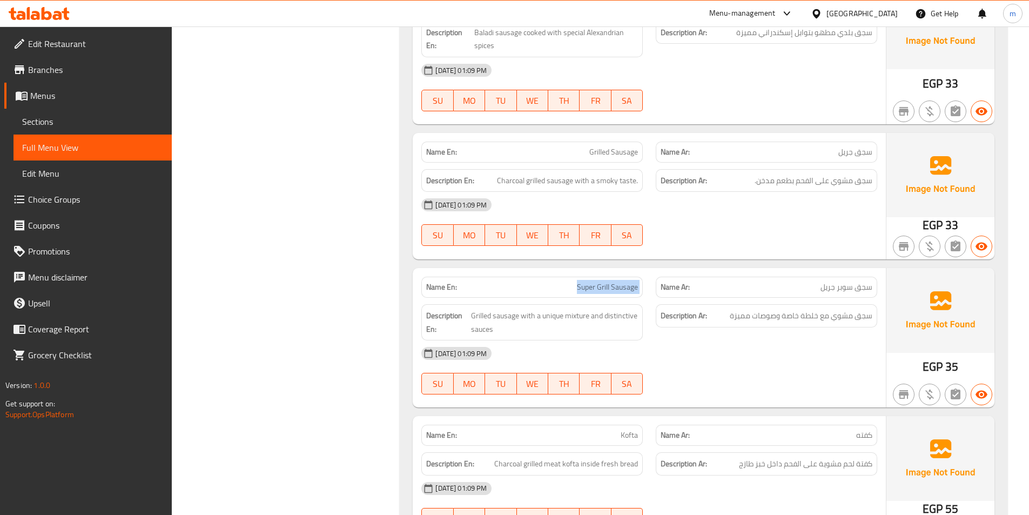
copy span "Super Grill Sausage"
click at [667, 326] on div "Description Ar: سجق مشوي مع خلطة خاصة وصوصات مميزة" at bounding box center [767, 315] width 222 height 23
click at [707, 306] on div "Description Ar: سجق مشوي مع خلطة خاصة وصوصات مميزة" at bounding box center [767, 315] width 222 height 23
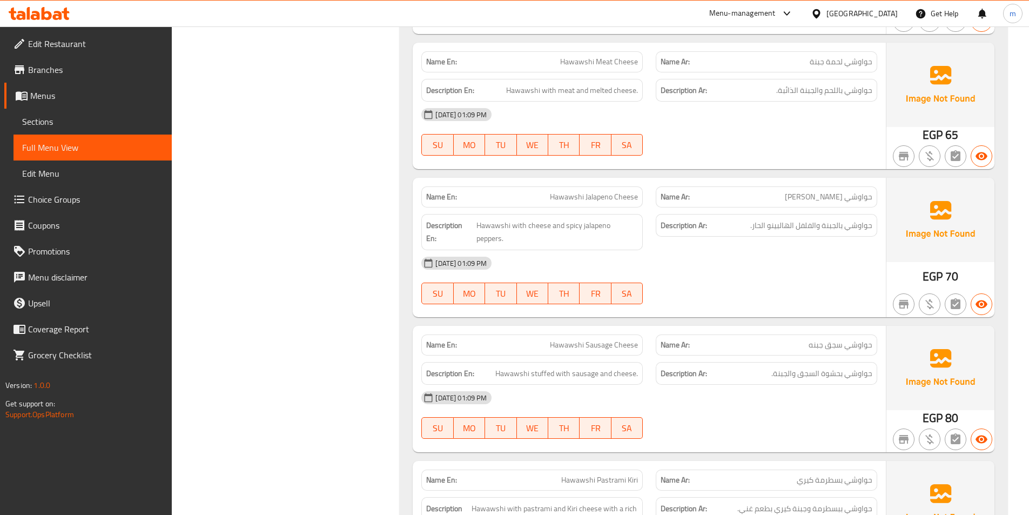
scroll to position [7576, 0]
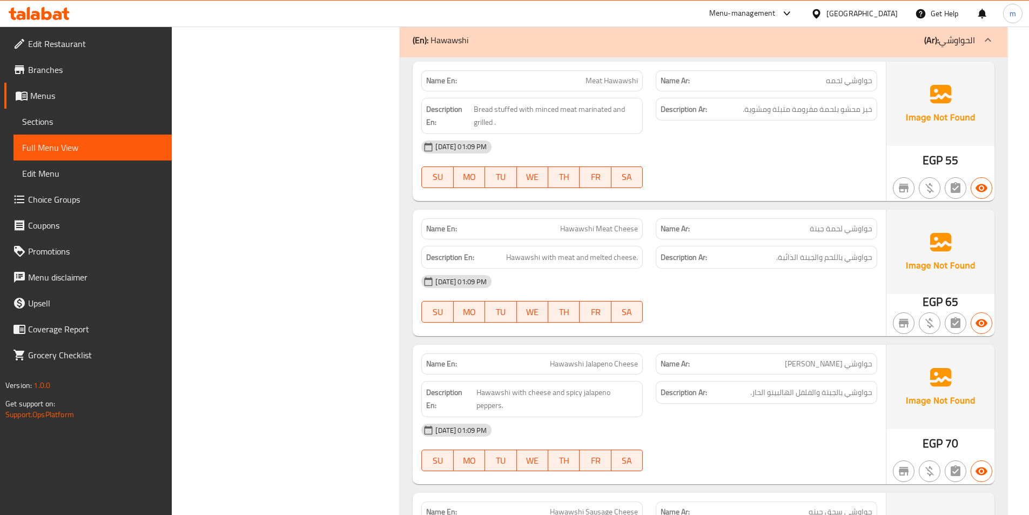
click at [51, 125] on span "Sections" at bounding box center [92, 121] width 141 height 13
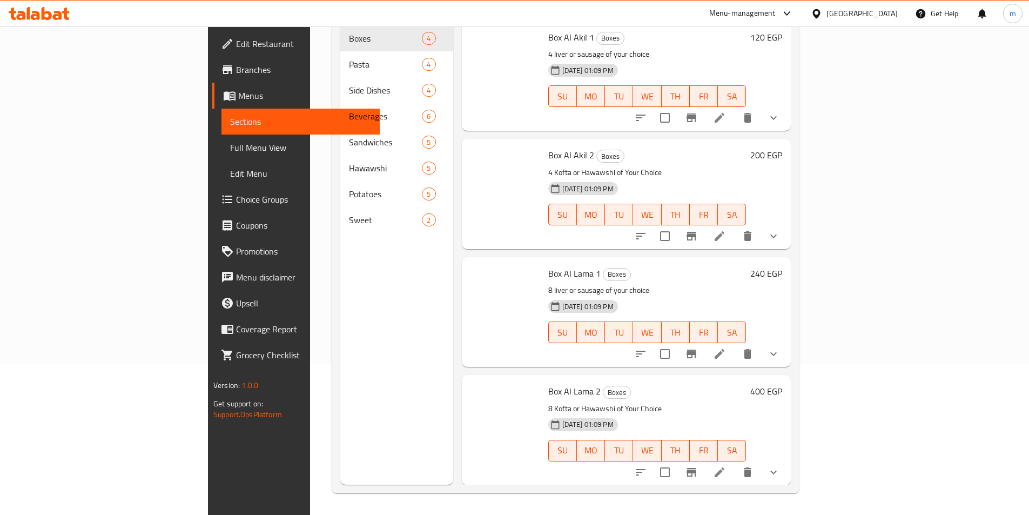
scroll to position [151, 0]
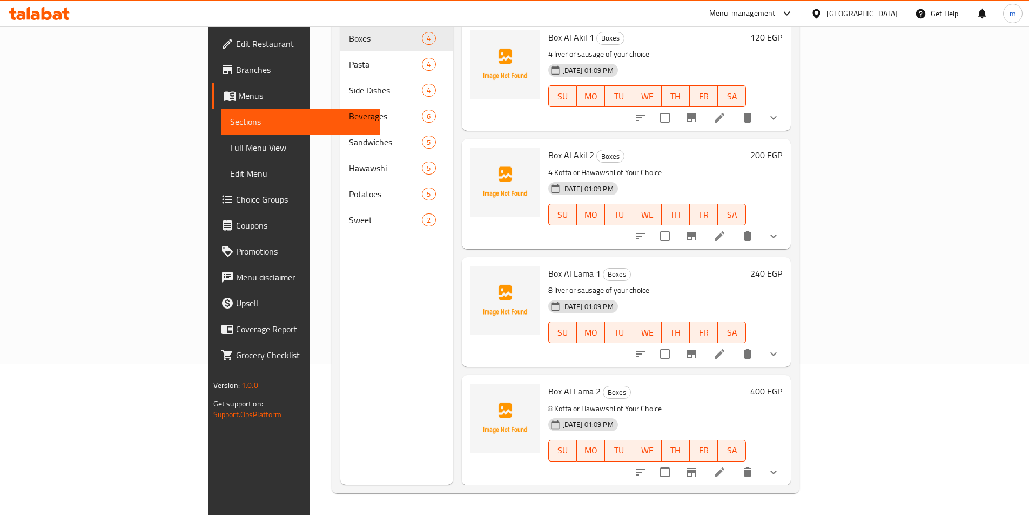
drag, startPoint x: 264, startPoint y: 268, endPoint x: 264, endPoint y: 259, distance: 8.1
click at [340, 266] on div "Menu sections Boxes 4 Pasta 4 Side Dishes 4 Beverages 6 Sandwiches 5 Hawawshi 5…" at bounding box center [396, 227] width 113 height 515
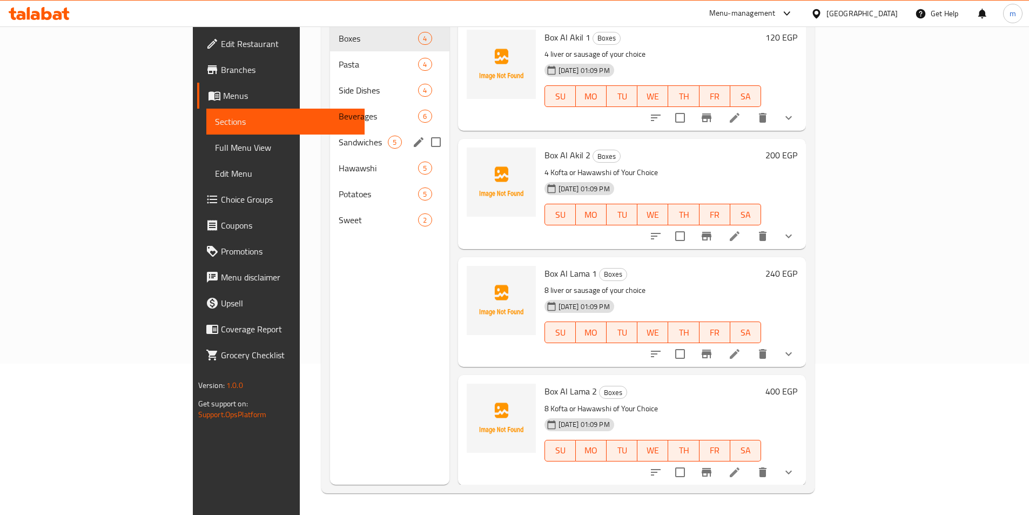
click at [330, 138] on div "Sandwiches 5" at bounding box center [389, 142] width 119 height 26
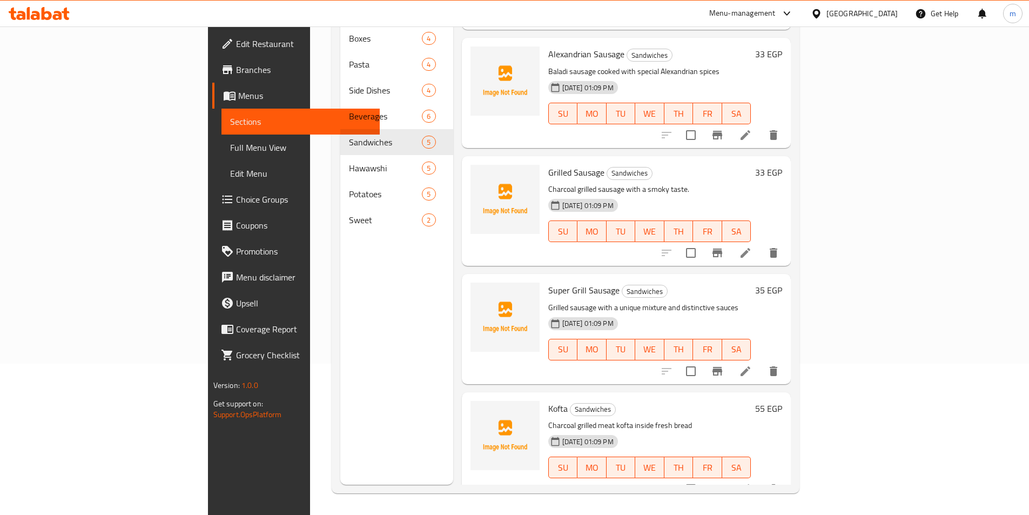
scroll to position [102, 0]
click at [751, 365] on icon at bounding box center [746, 370] width 10 height 10
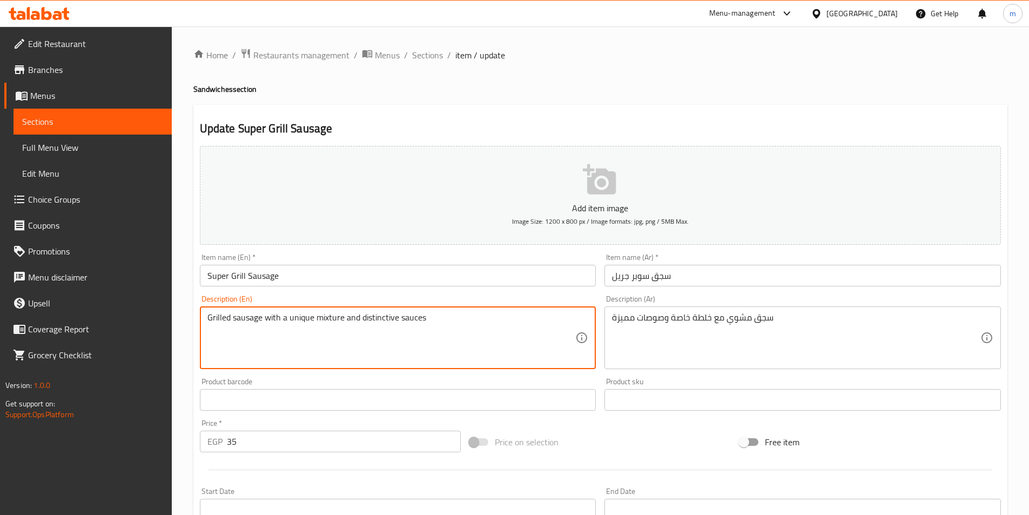
click at [379, 318] on textarea "Grilled sausage with a unique mixture and distinctive sauces" at bounding box center [392, 337] width 369 height 51
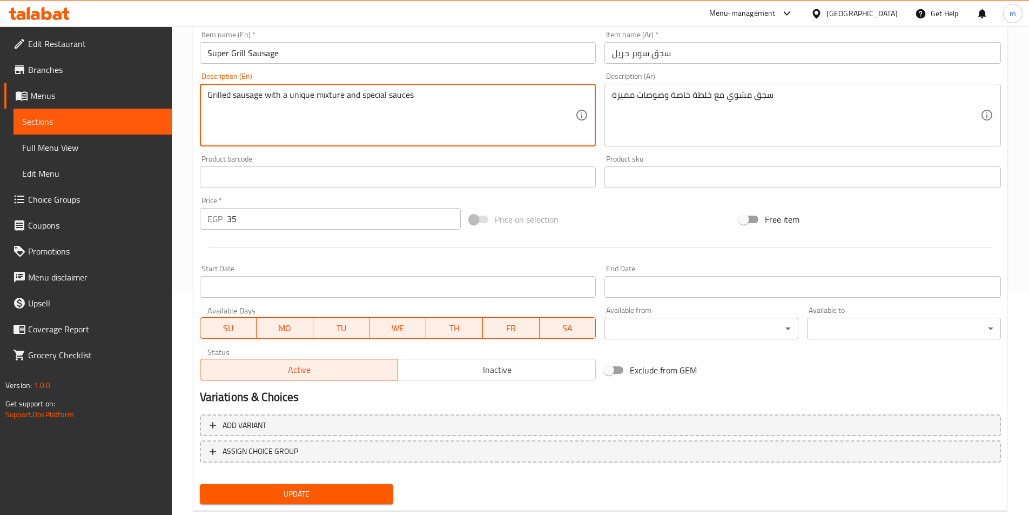
scroll to position [249, 0]
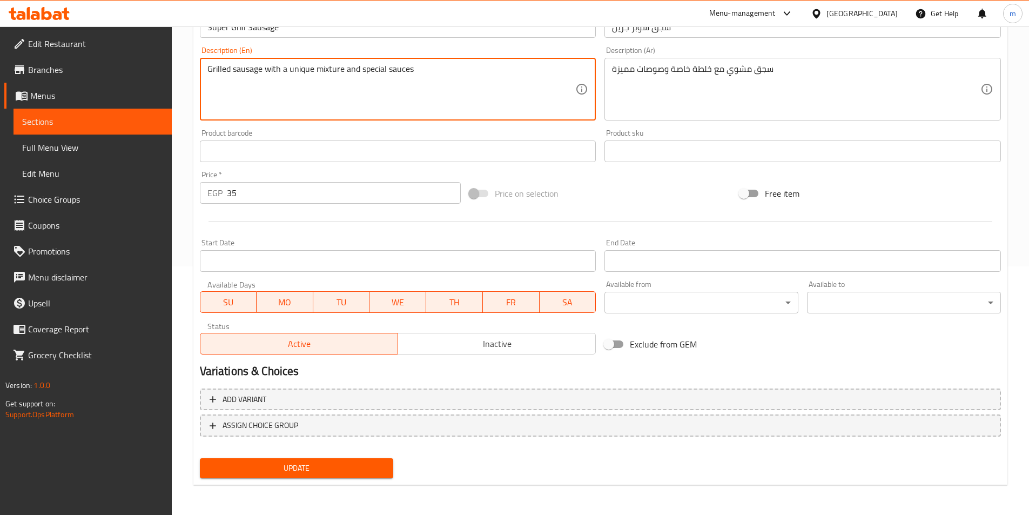
type textarea "Grilled sausage with a unique mixture and special sauces"
click at [309, 473] on span "Update" at bounding box center [297, 469] width 177 height 14
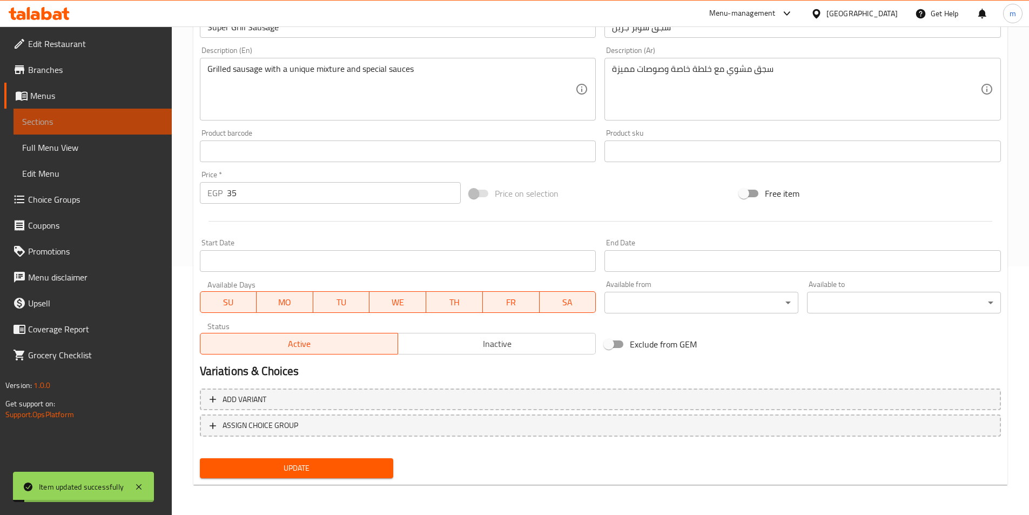
click at [97, 125] on span "Sections" at bounding box center [92, 121] width 141 height 13
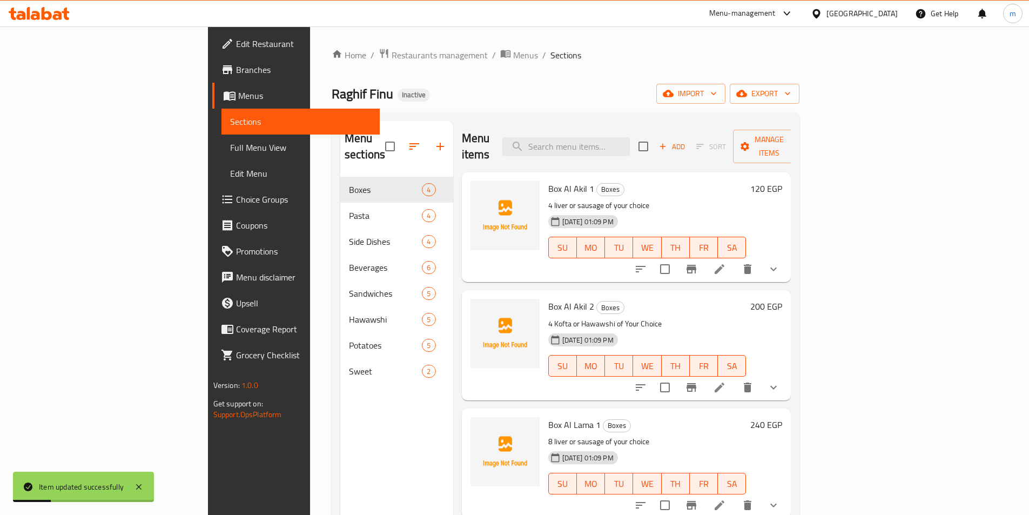
click at [230, 152] on span "Full Menu View" at bounding box center [300, 147] width 141 height 13
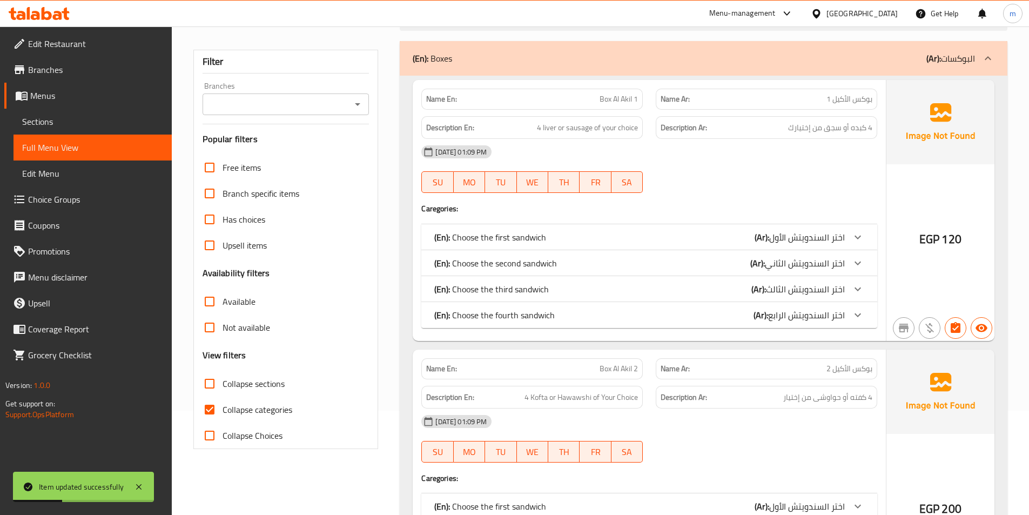
scroll to position [324, 0]
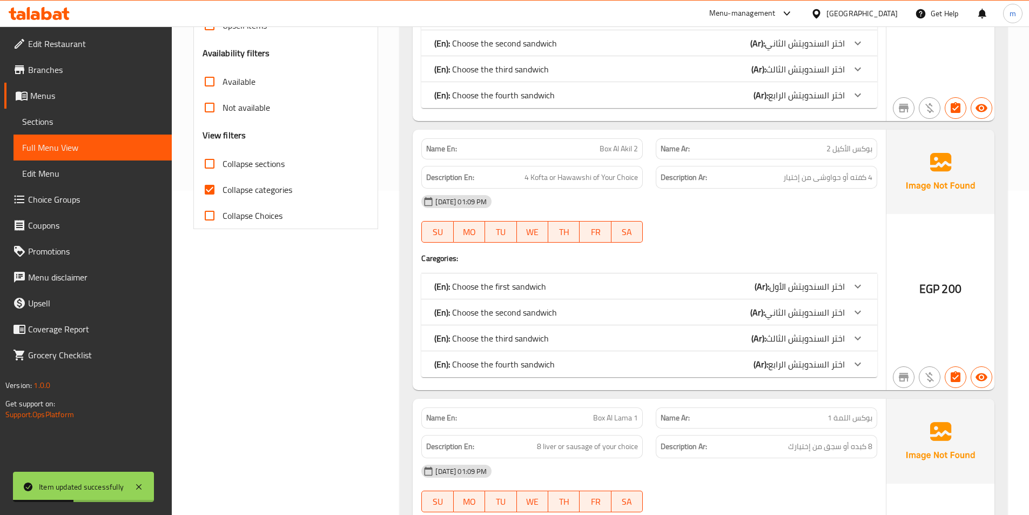
click at [247, 187] on span "Collapse categories" at bounding box center [258, 189] width 70 height 13
click at [223, 187] on input "Collapse categories" at bounding box center [210, 190] width 26 height 26
checkbox input "false"
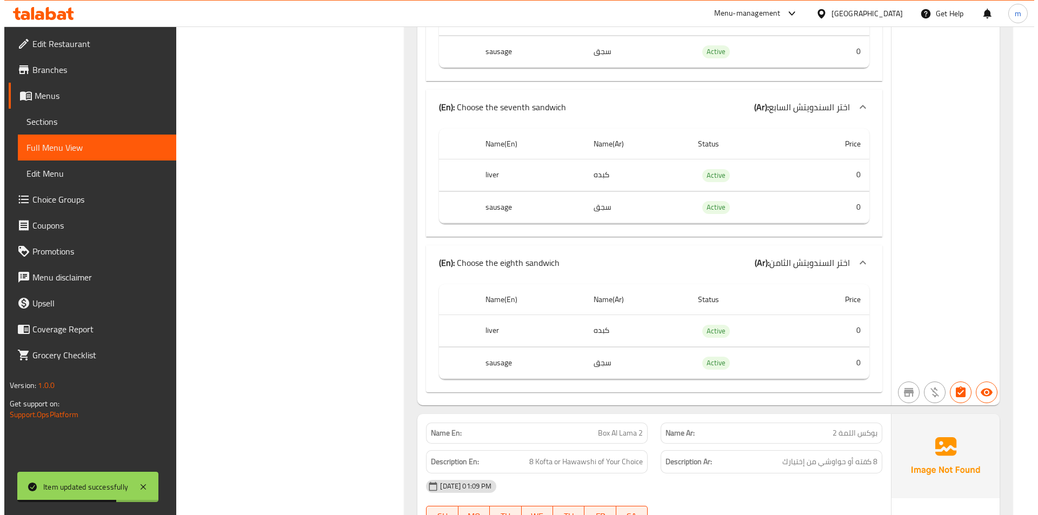
scroll to position [0, 0]
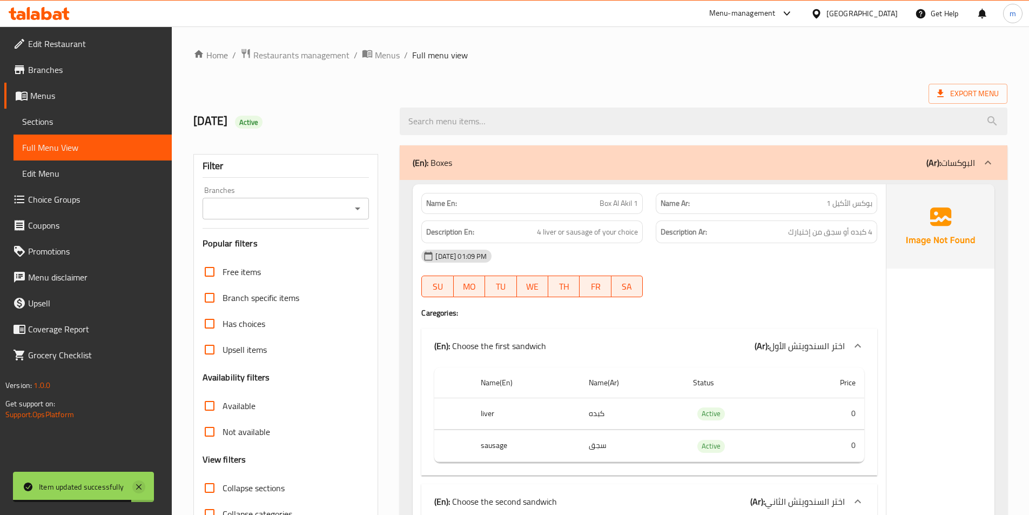
click at [138, 487] on icon at bounding box center [138, 486] width 5 height 5
click at [964, 89] on span "Export Menu" at bounding box center [969, 94] width 62 height 14
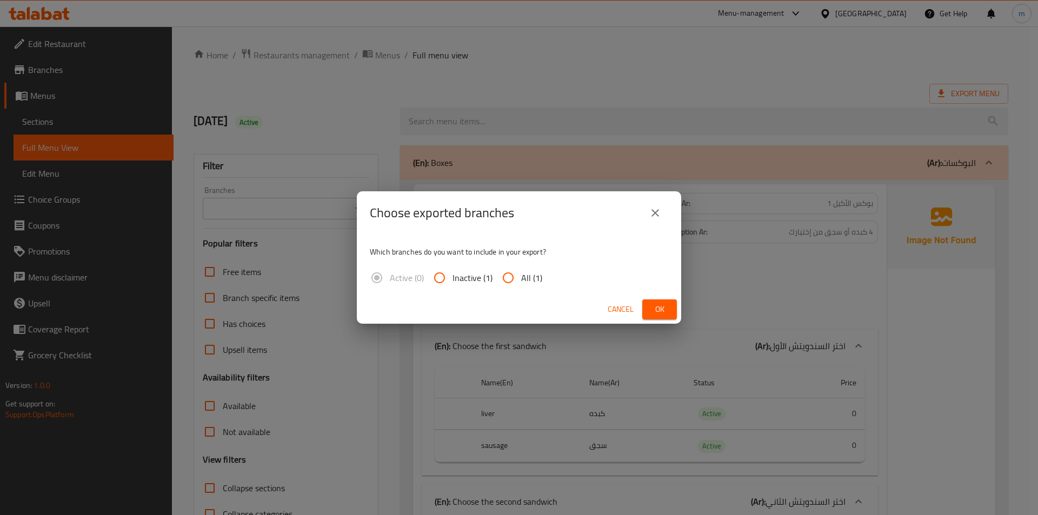
click at [510, 284] on input "All (1)" at bounding box center [508, 278] width 26 height 26
radio input "true"
click at [645, 313] on button "Ok" at bounding box center [659, 309] width 35 height 20
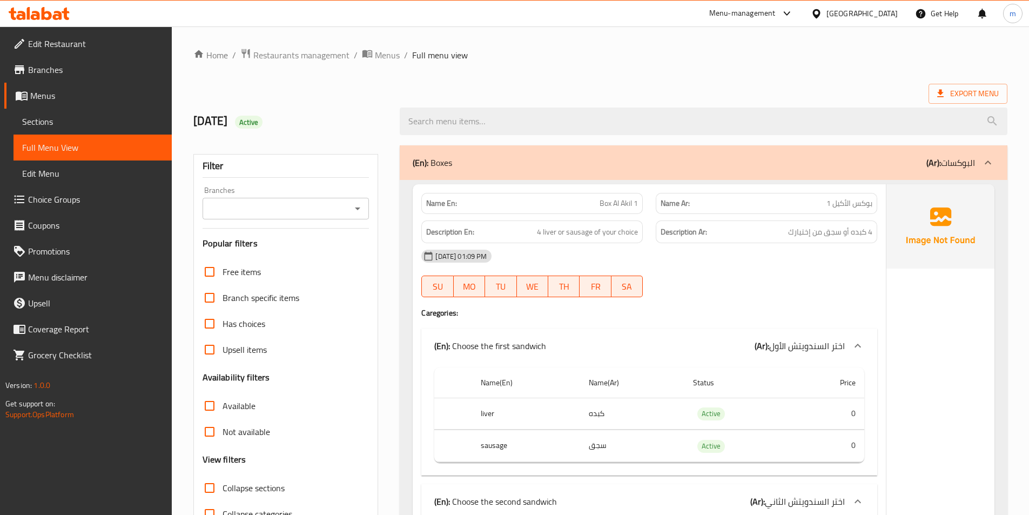
click at [56, 75] on span "Branches" at bounding box center [95, 69] width 135 height 13
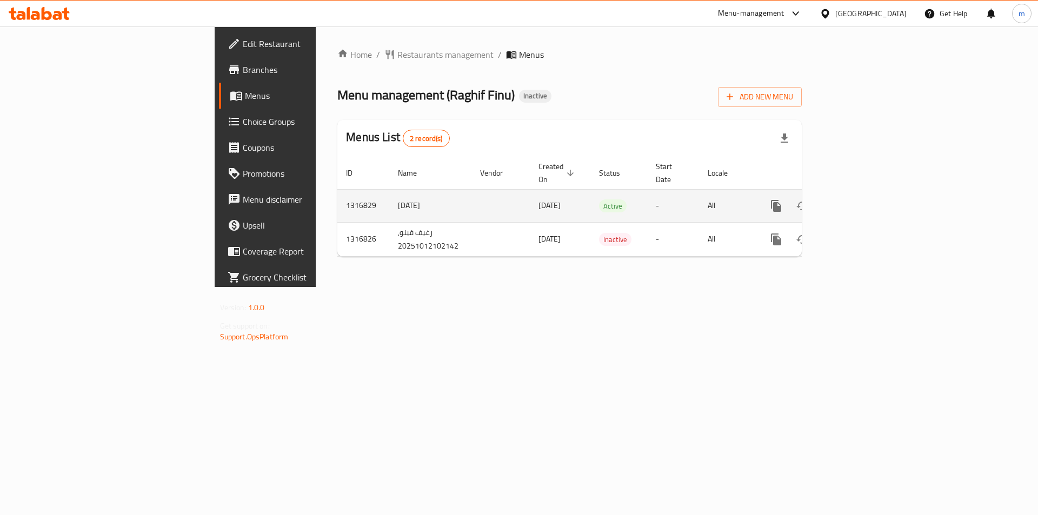
click at [867, 200] on link "enhanced table" at bounding box center [854, 206] width 26 height 26
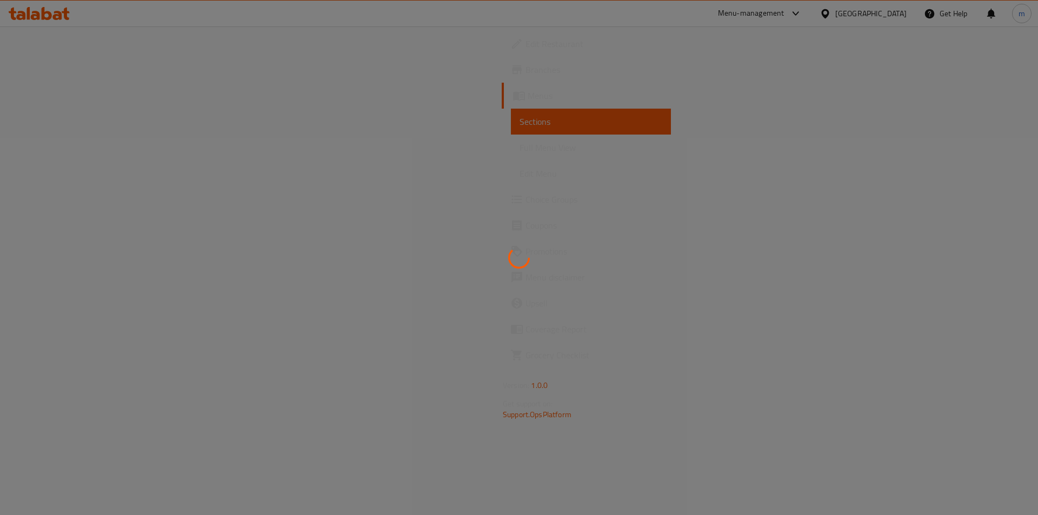
click at [70, 159] on div at bounding box center [519, 257] width 1038 height 515
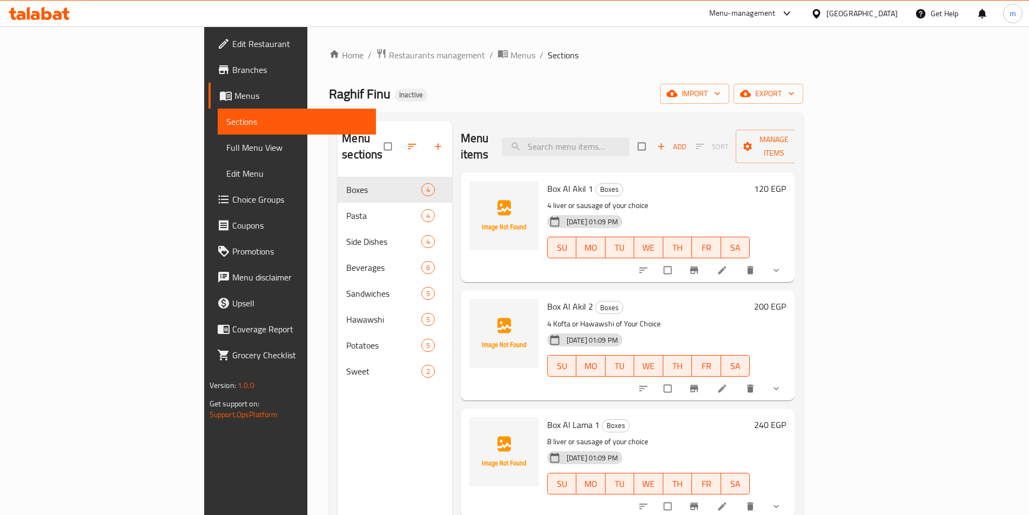
click at [226, 154] on span "Full Menu View" at bounding box center [296, 147] width 141 height 13
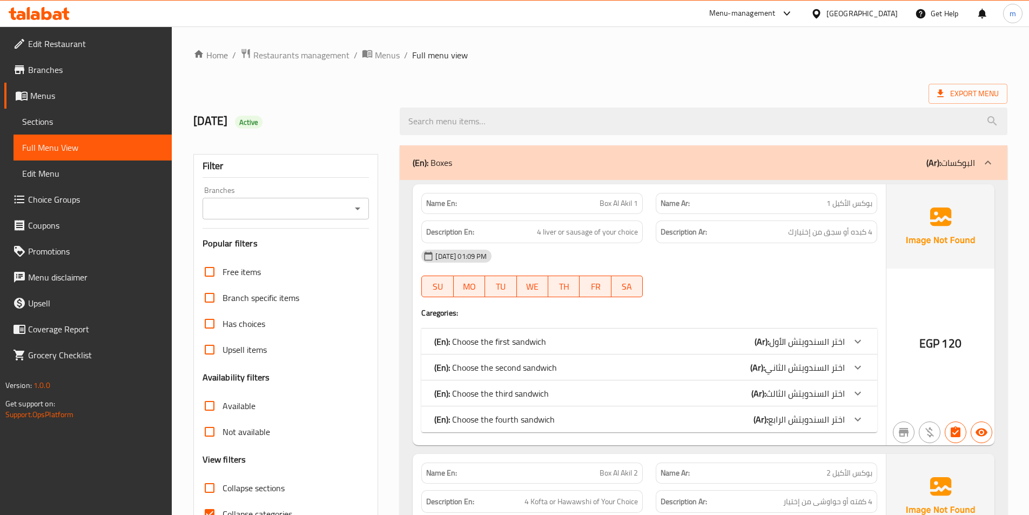
scroll to position [151, 0]
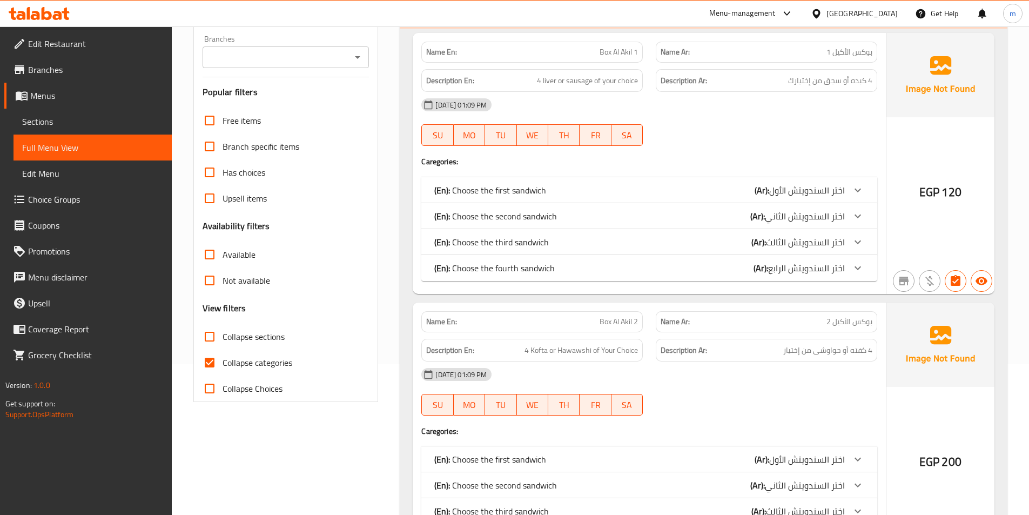
click at [240, 364] on span "Collapse categories" at bounding box center [258, 362] width 70 height 13
click at [223, 364] on input "Collapse categories" at bounding box center [210, 363] width 26 height 26
checkbox input "false"
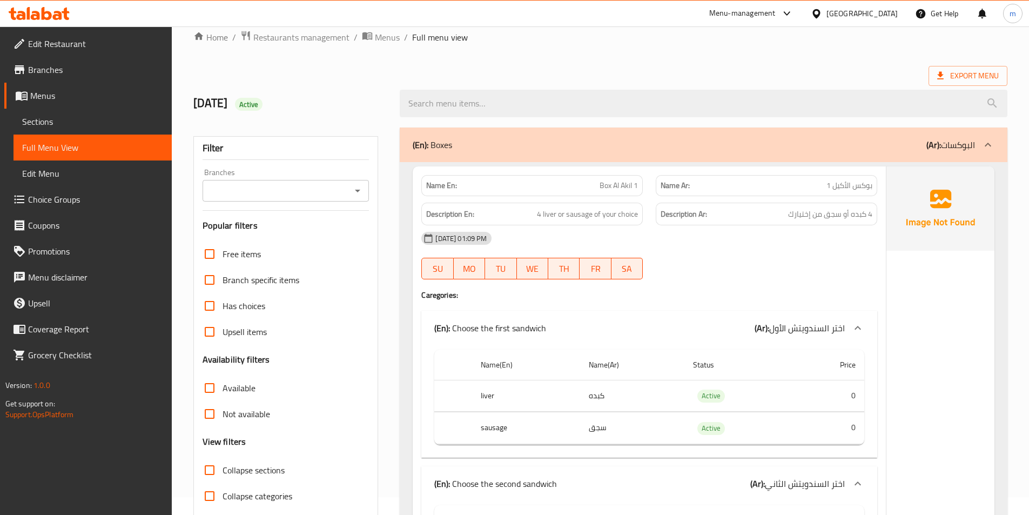
scroll to position [0, 0]
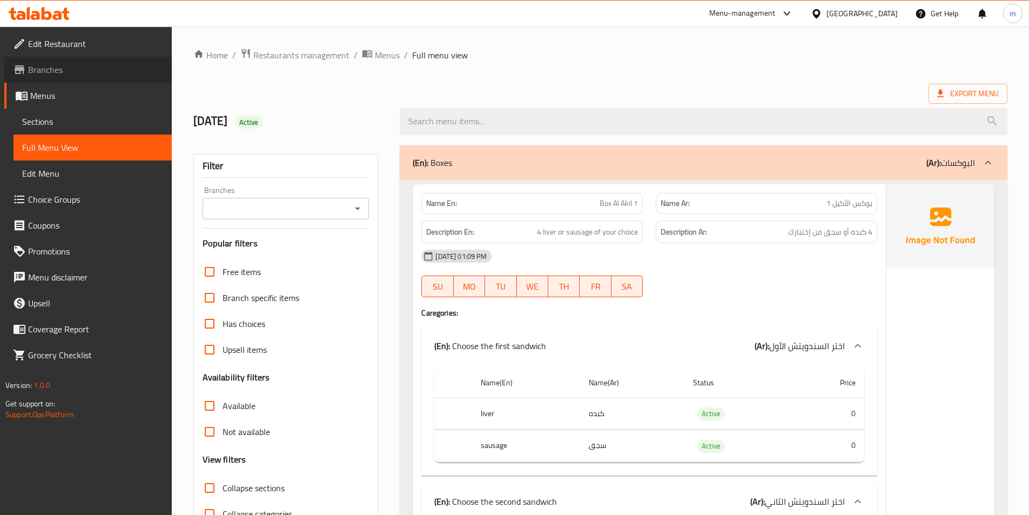
click at [86, 70] on span "Branches" at bounding box center [95, 69] width 135 height 13
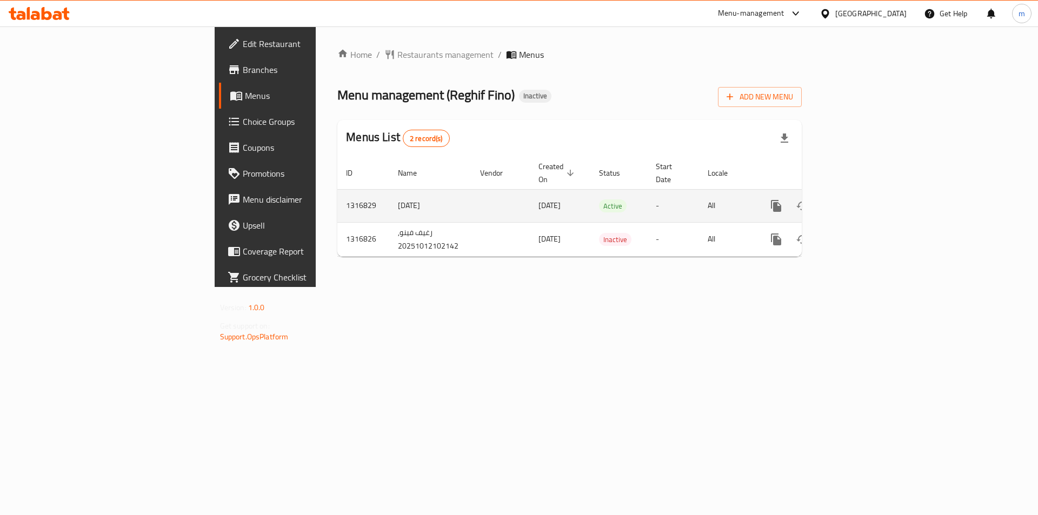
click at [859, 201] on icon "enhanced table" at bounding box center [854, 206] width 10 height 10
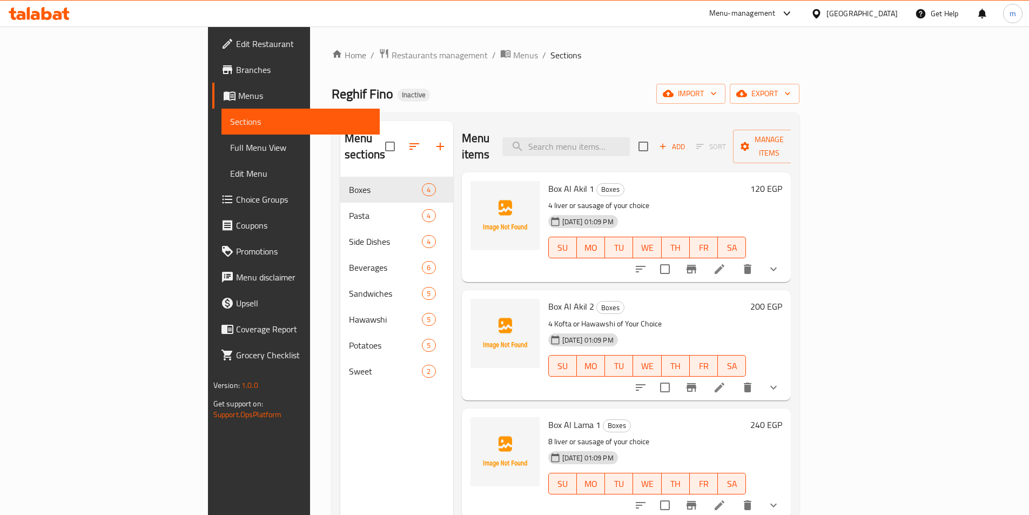
click at [230, 150] on span "Full Menu View" at bounding box center [300, 147] width 141 height 13
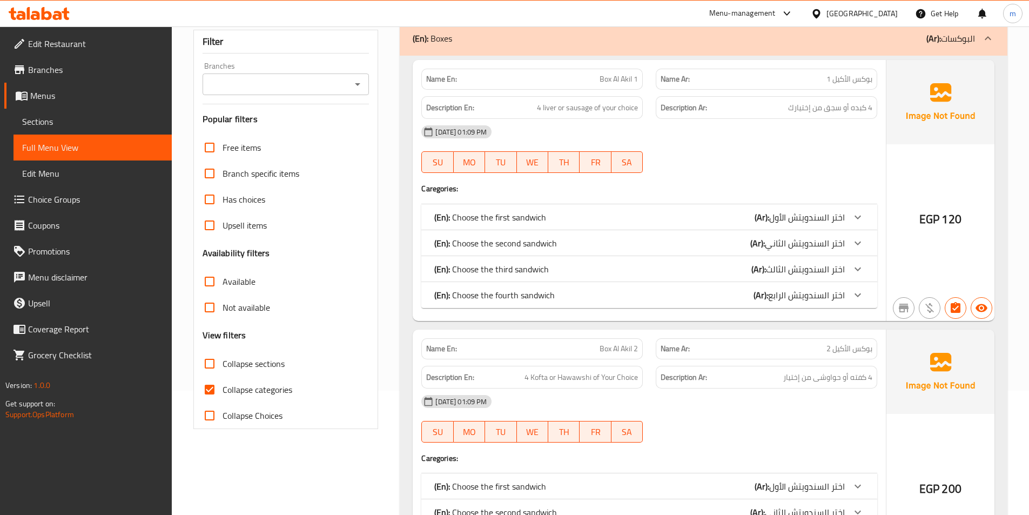
scroll to position [162, 0]
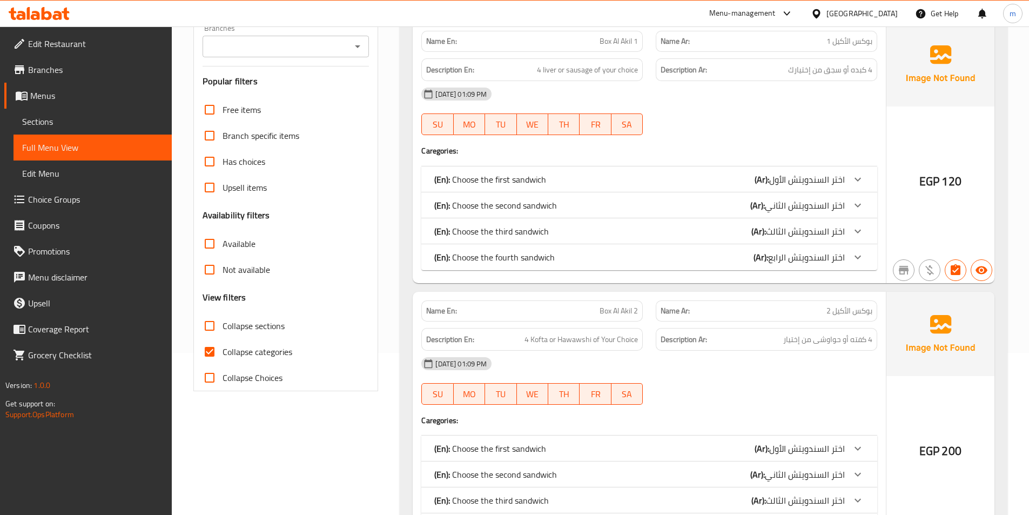
click at [226, 356] on span "Collapse categories" at bounding box center [258, 351] width 70 height 13
click at [223, 356] on input "Collapse categories" at bounding box center [210, 352] width 26 height 26
checkbox input "false"
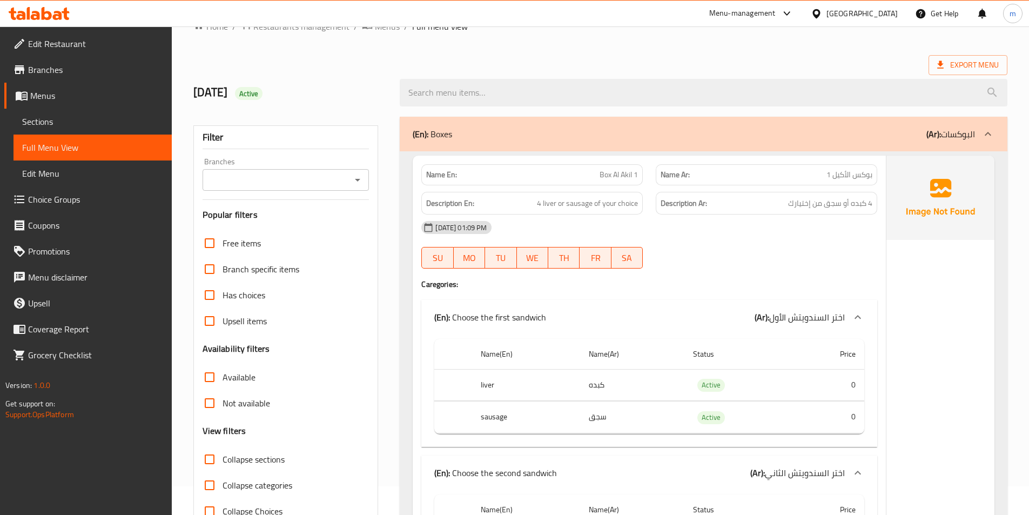
scroll to position [0, 0]
